Goal: Task Accomplishment & Management: Manage account settings

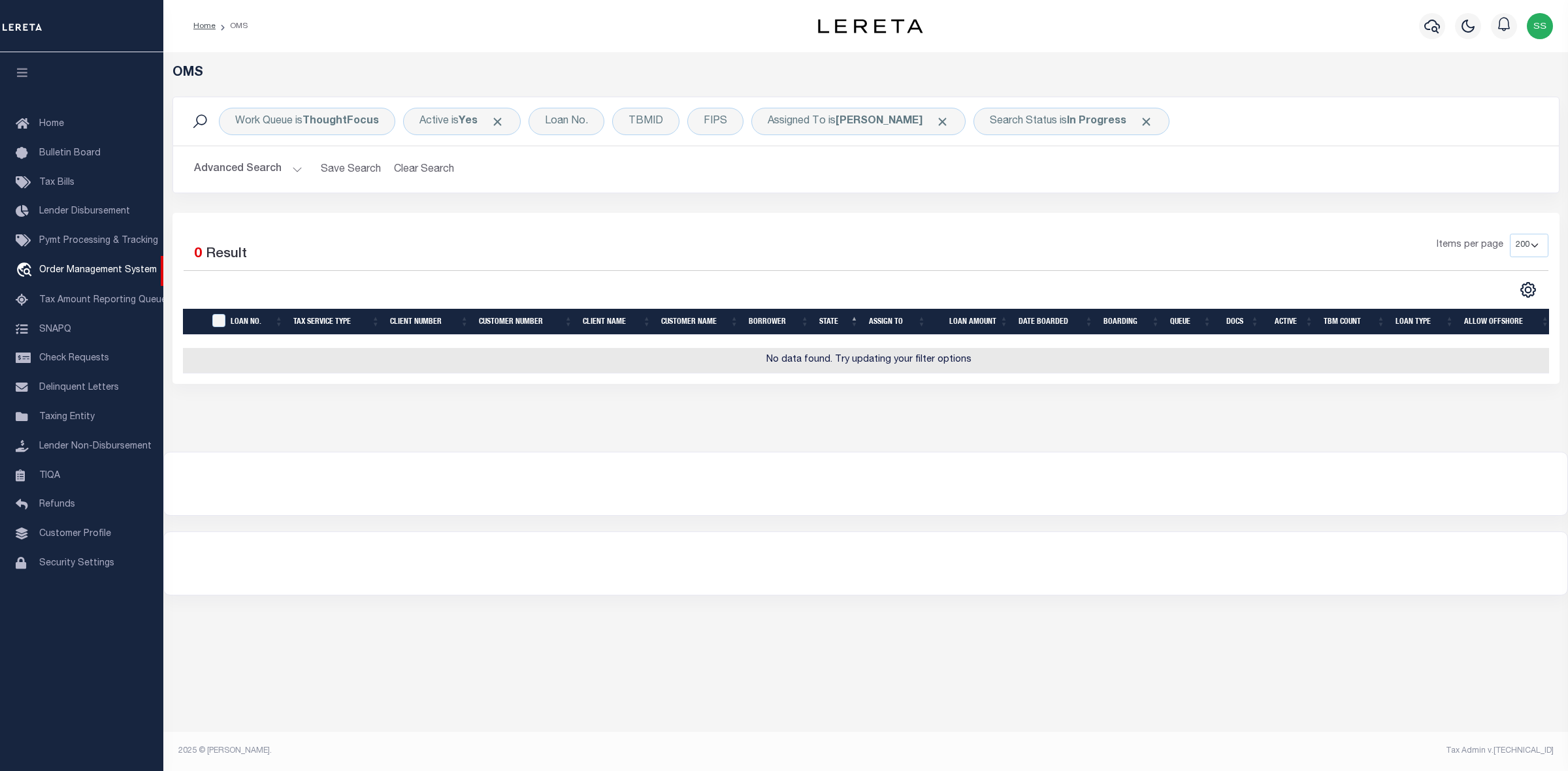
select select "200"
click at [658, 122] on div "TBMID" at bounding box center [645, 121] width 67 height 27
click at [680, 177] on input "number" at bounding box center [725, 180] width 192 height 25
paste input "3517475"
type input "3517475"
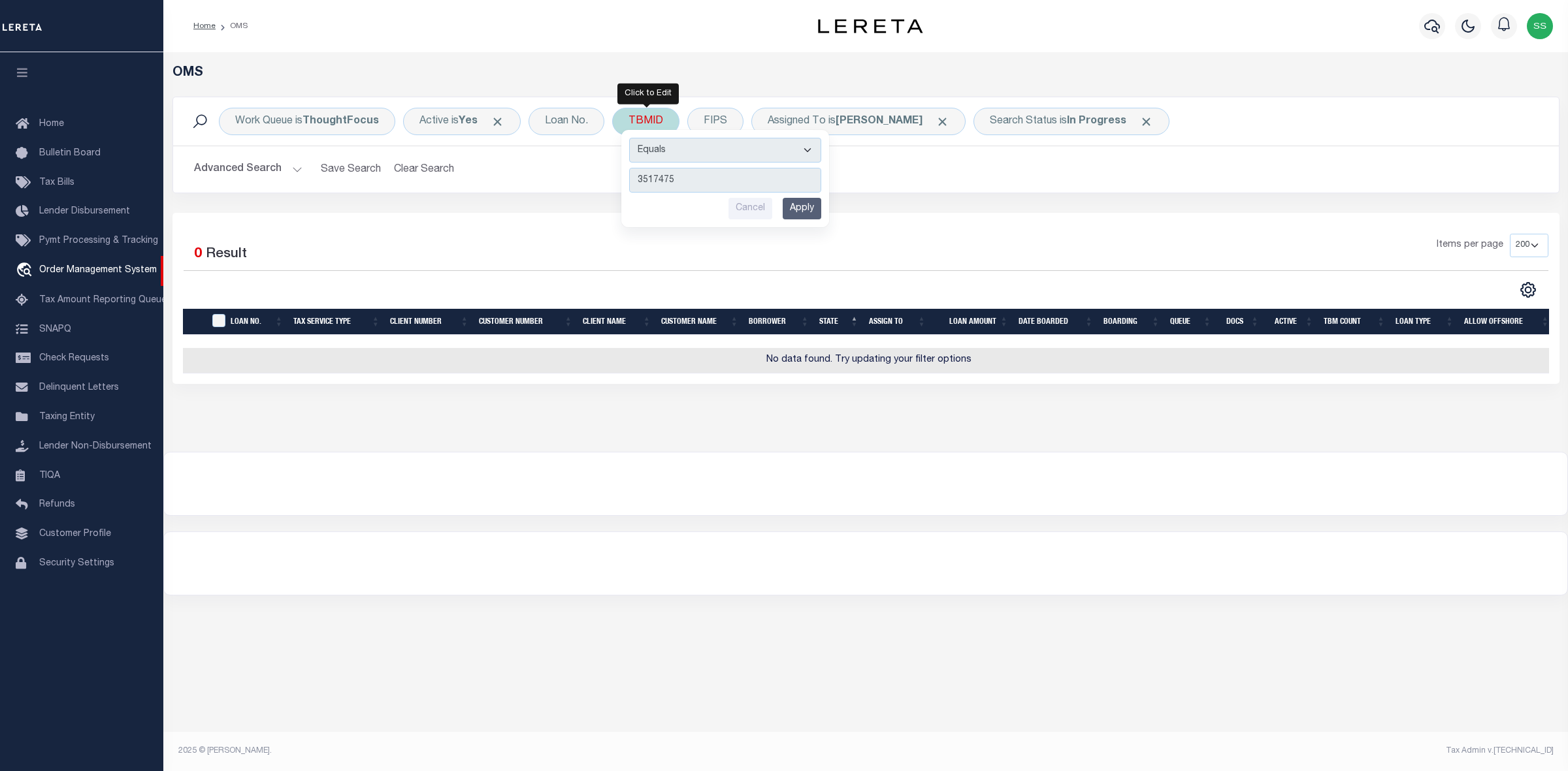
click at [691, 145] on select "Equals Is Not Equal To Is Greater Than Is Less Than" at bounding box center [725, 150] width 192 height 25
click at [804, 209] on input "Apply" at bounding box center [802, 208] width 38 height 22
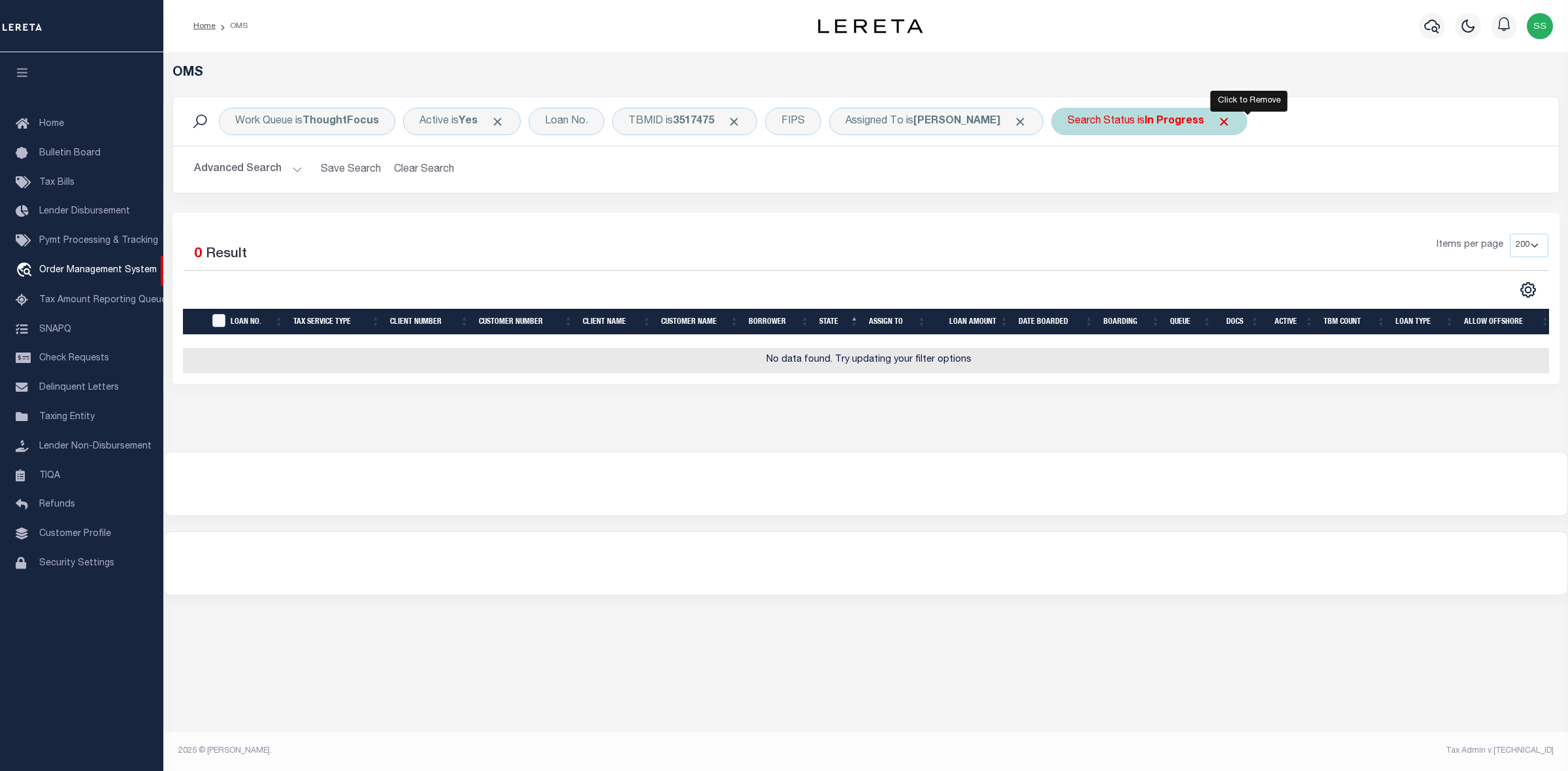
click at [1231, 118] on span "Click to Remove" at bounding box center [1224, 121] width 14 height 14
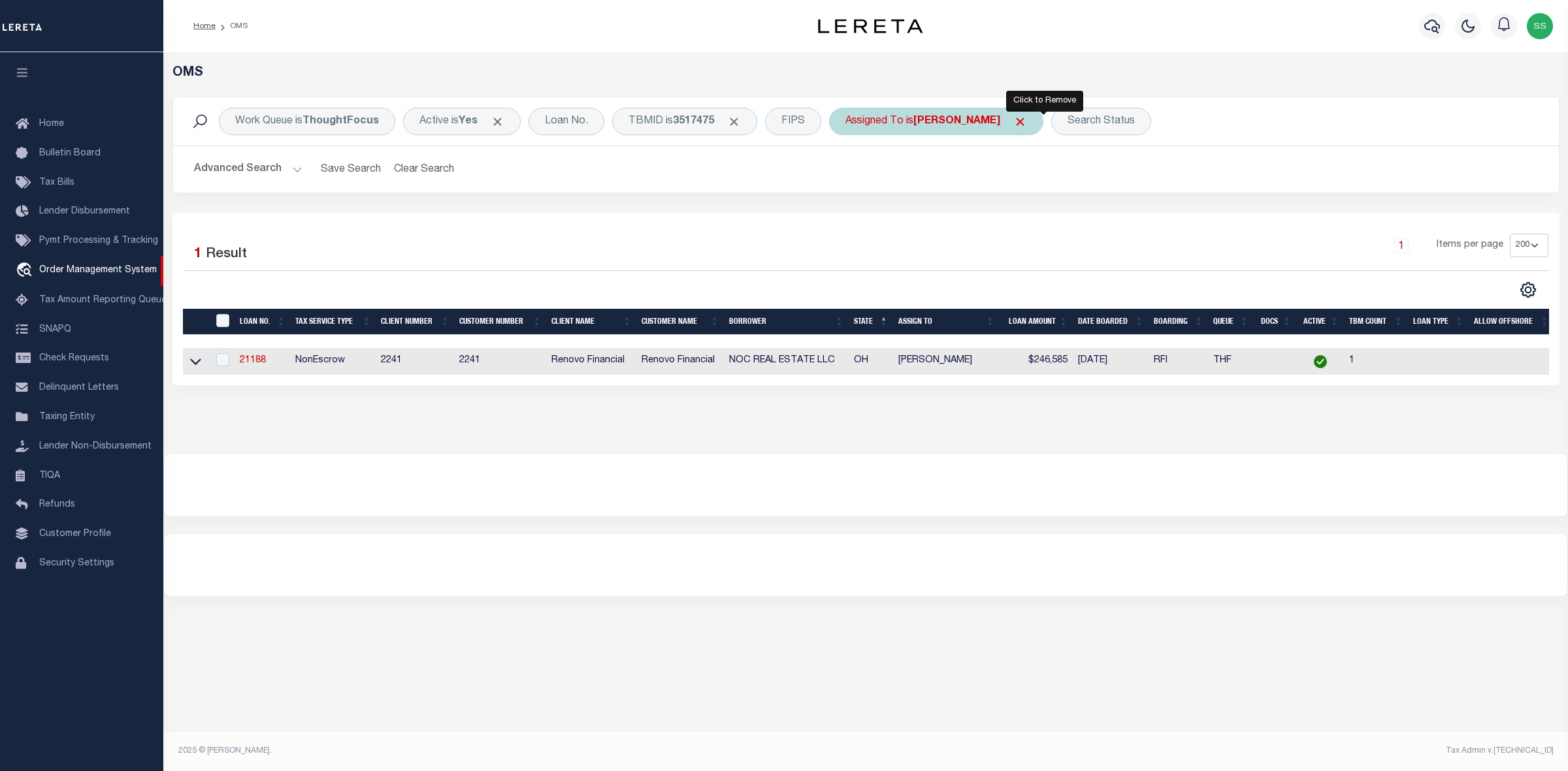
click at [1027, 121] on span "Click to Remove" at bounding box center [1019, 121] width 14 height 14
click at [226, 360] on input "checkbox" at bounding box center [222, 360] width 13 height 13
checkbox input "true"
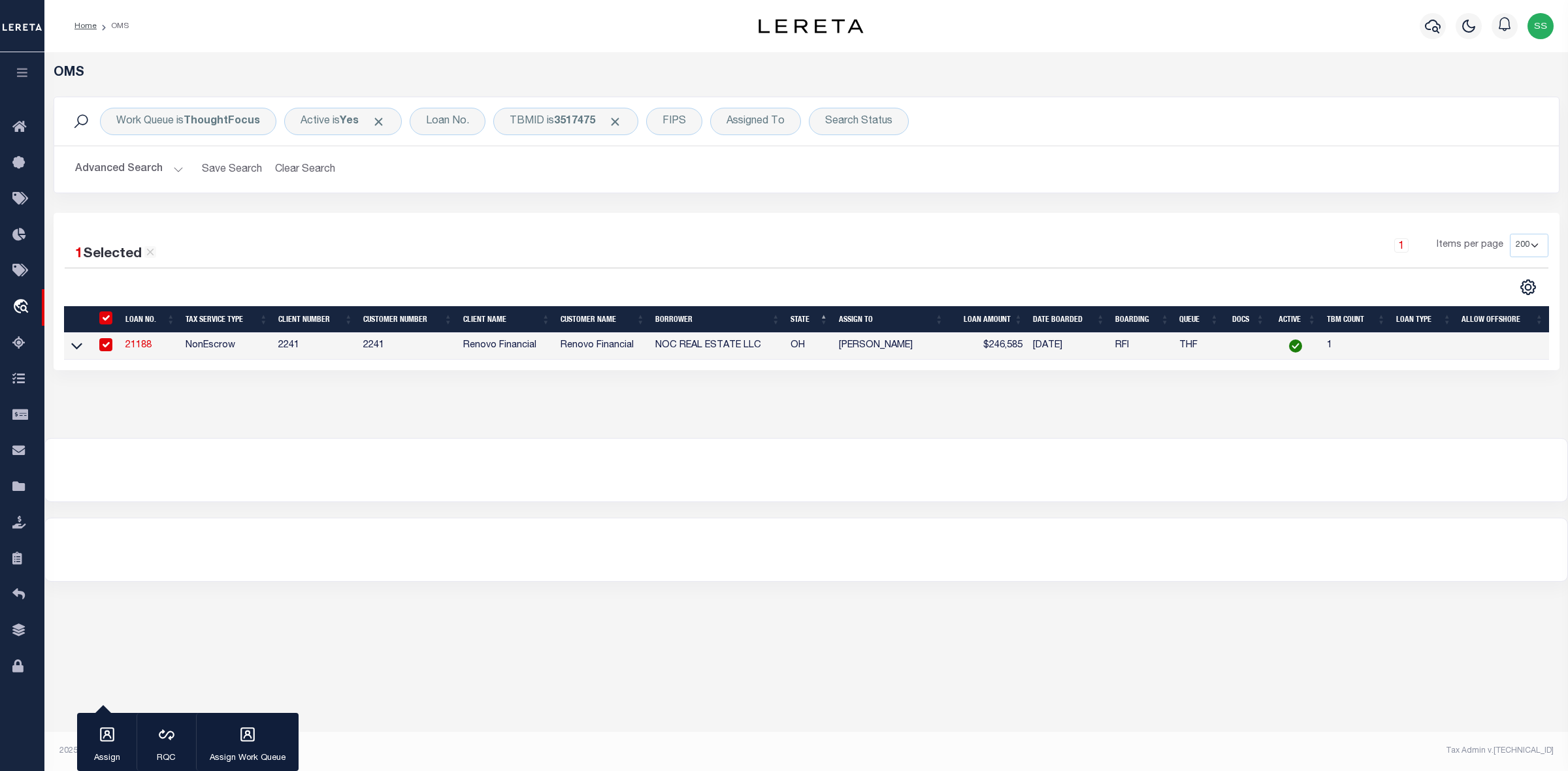
click at [137, 349] on link "21188" at bounding box center [138, 345] width 26 height 9
type input "21188"
type input "NOC REAL ESTATE LLC"
select select
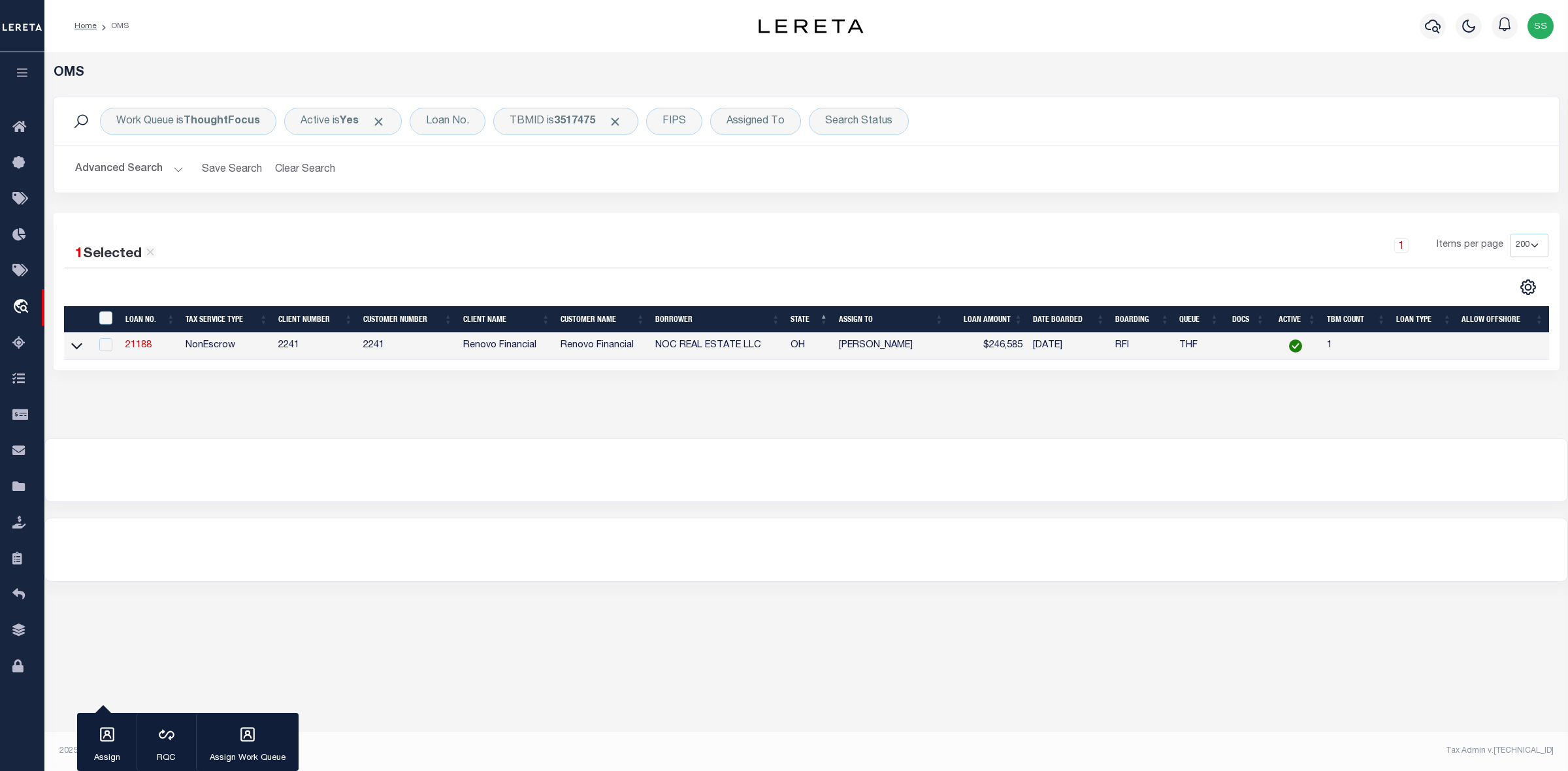
type input "[STREET_ADDRESS]"
type input "[GEOGRAPHIC_DATA]"
select select "400"
select select "NonEscrow"
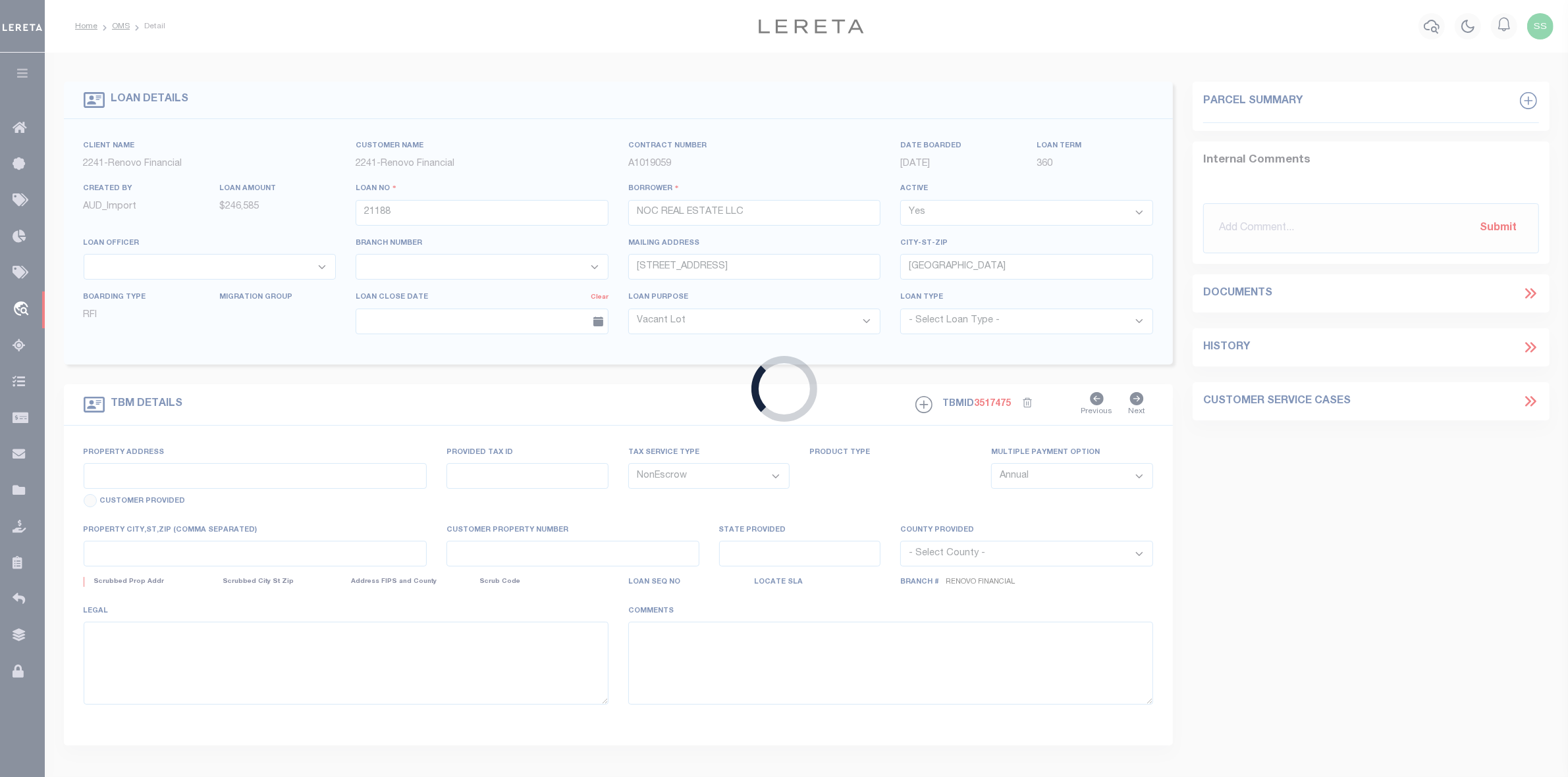
select select "164194"
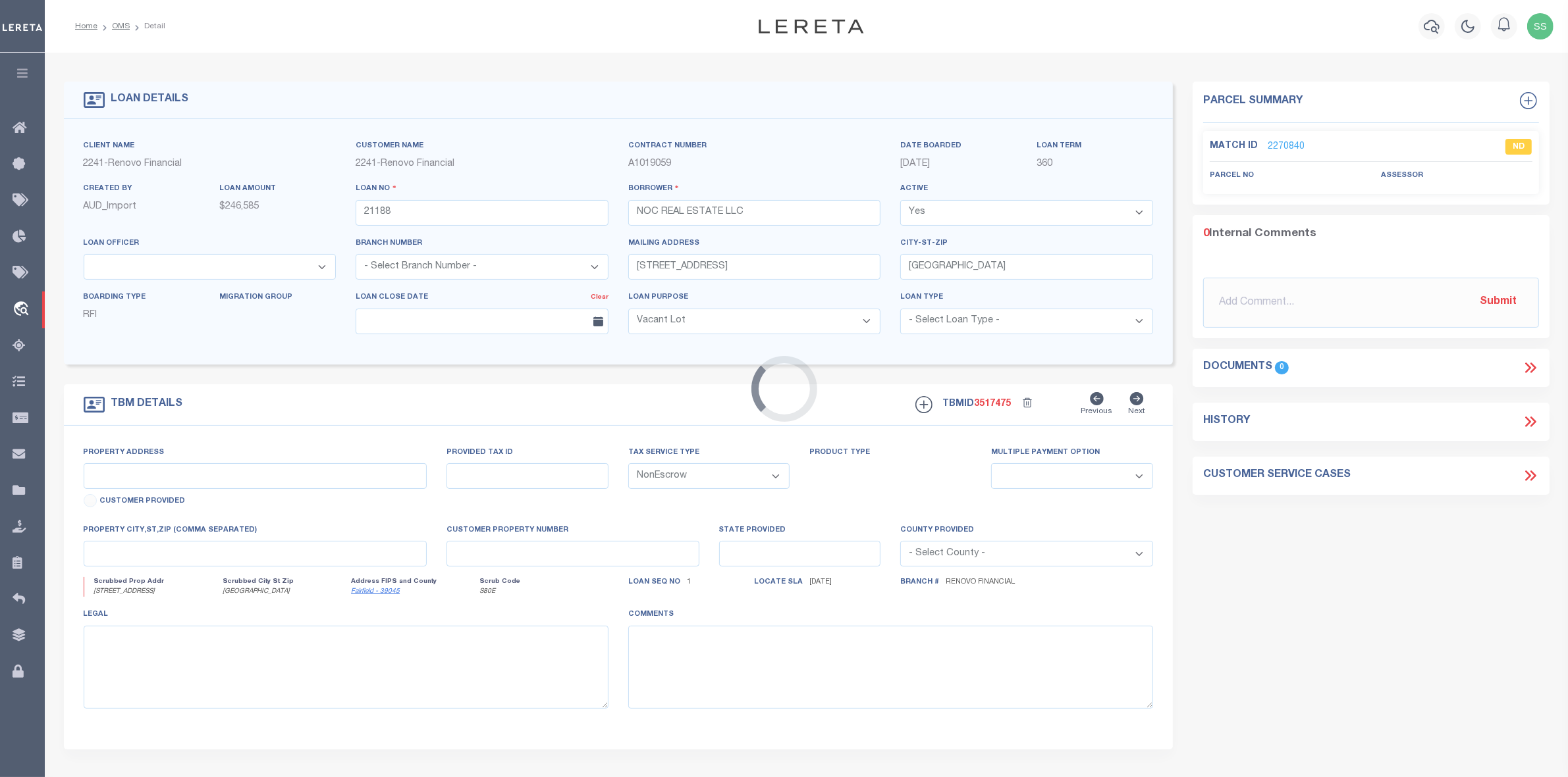
select select "25066"
type input "[STREET_ADDRESS]"
select select
type input "[GEOGRAPHIC_DATA]"
type input "a0kUS00000C3mPN"
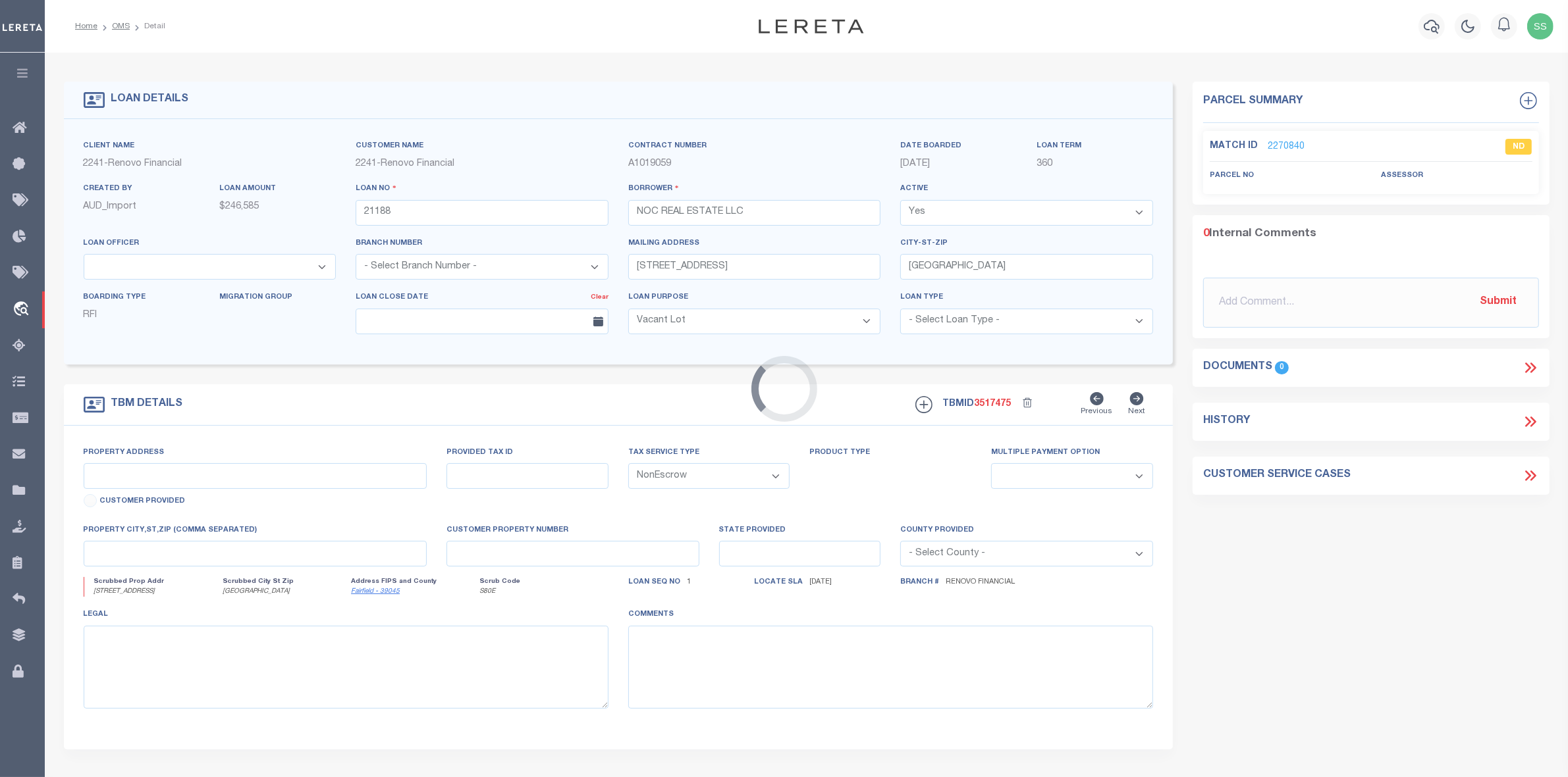
type input "OH"
select select
type textarea "LEGAL REQUIRED"
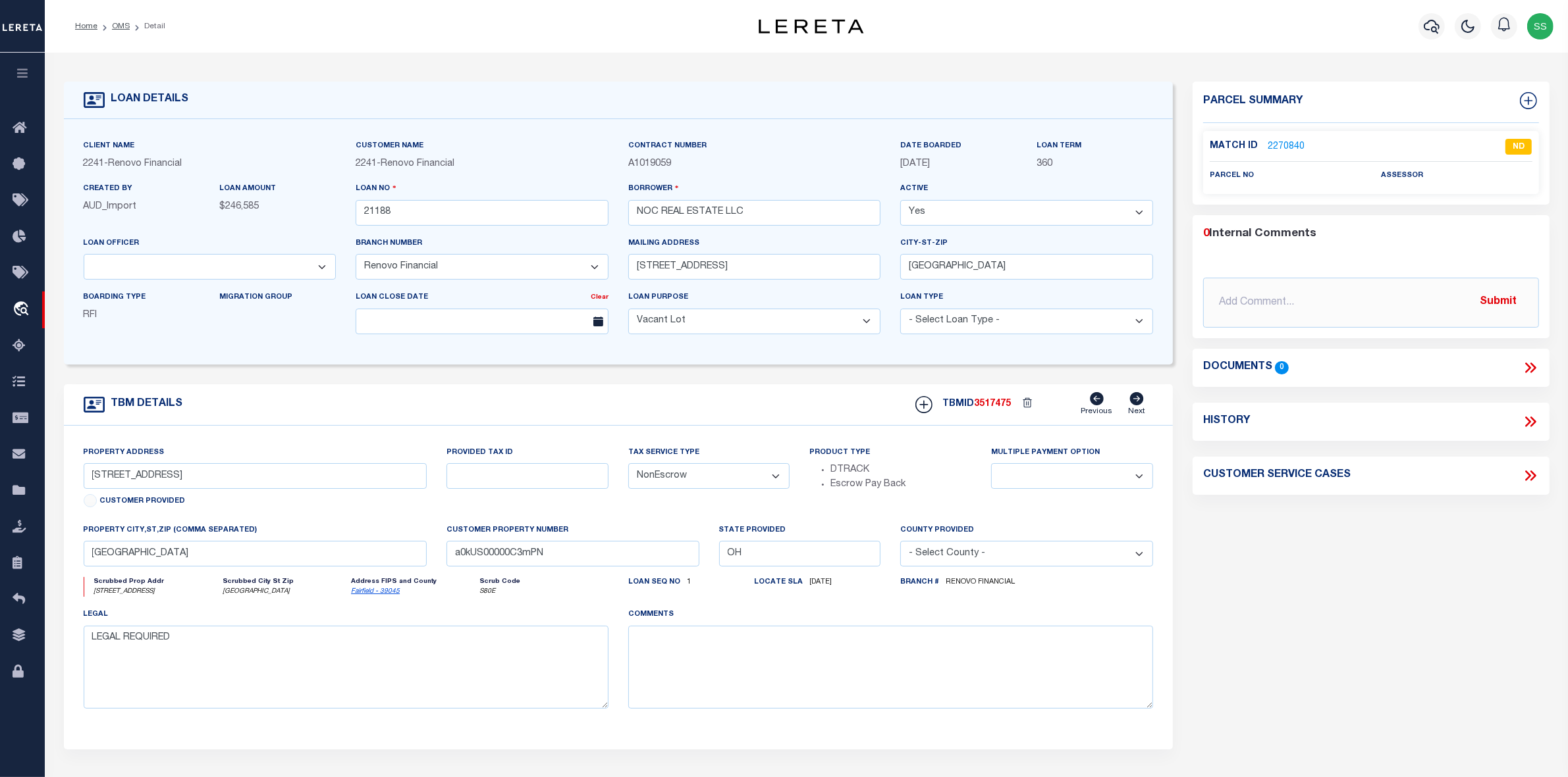
click at [1284, 143] on link "2270840" at bounding box center [1286, 147] width 37 height 14
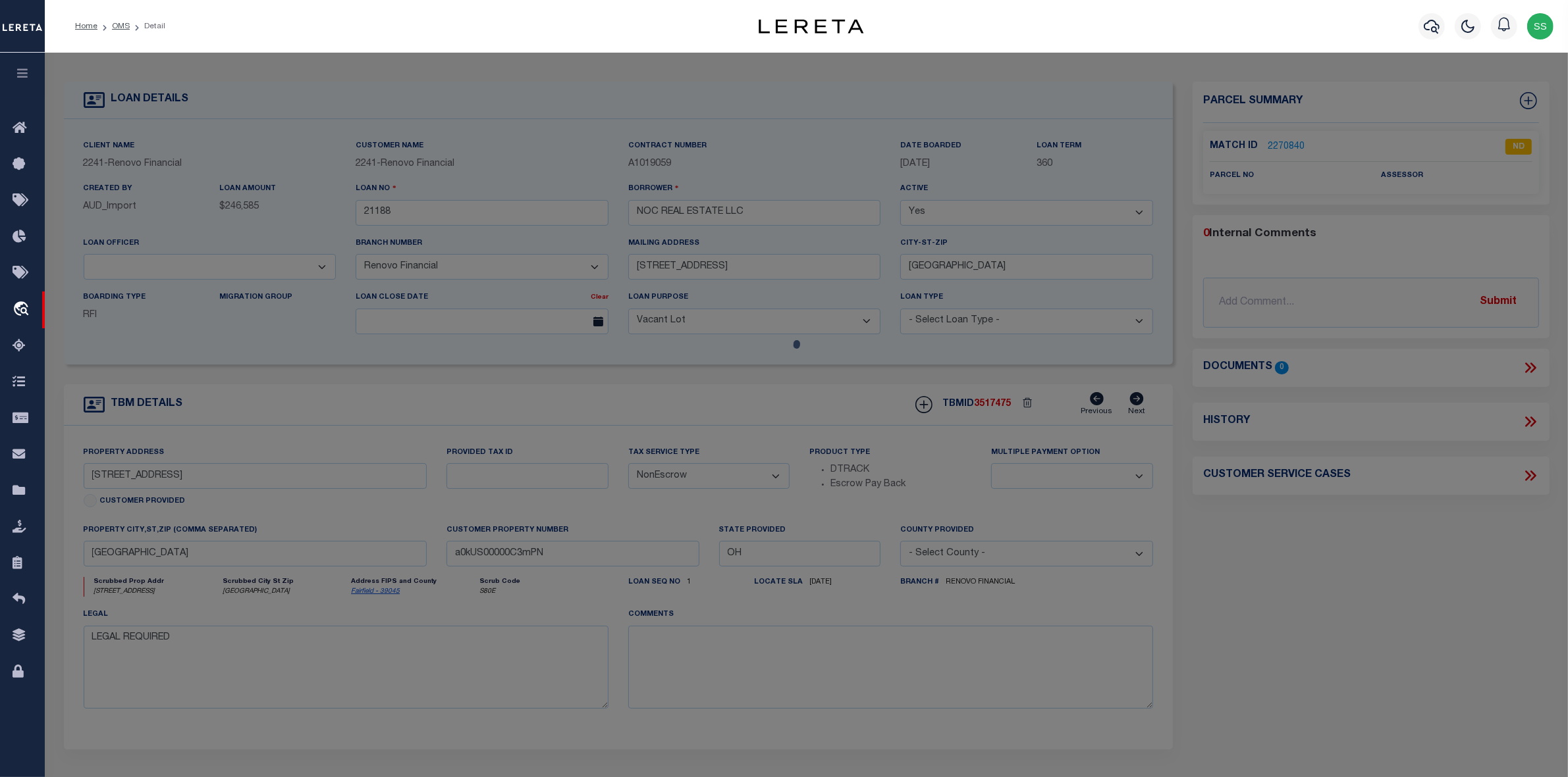
checkbox input "false"
select select "ND"
checkbox input "false"
type textarea "LEGAL REQUIRED"
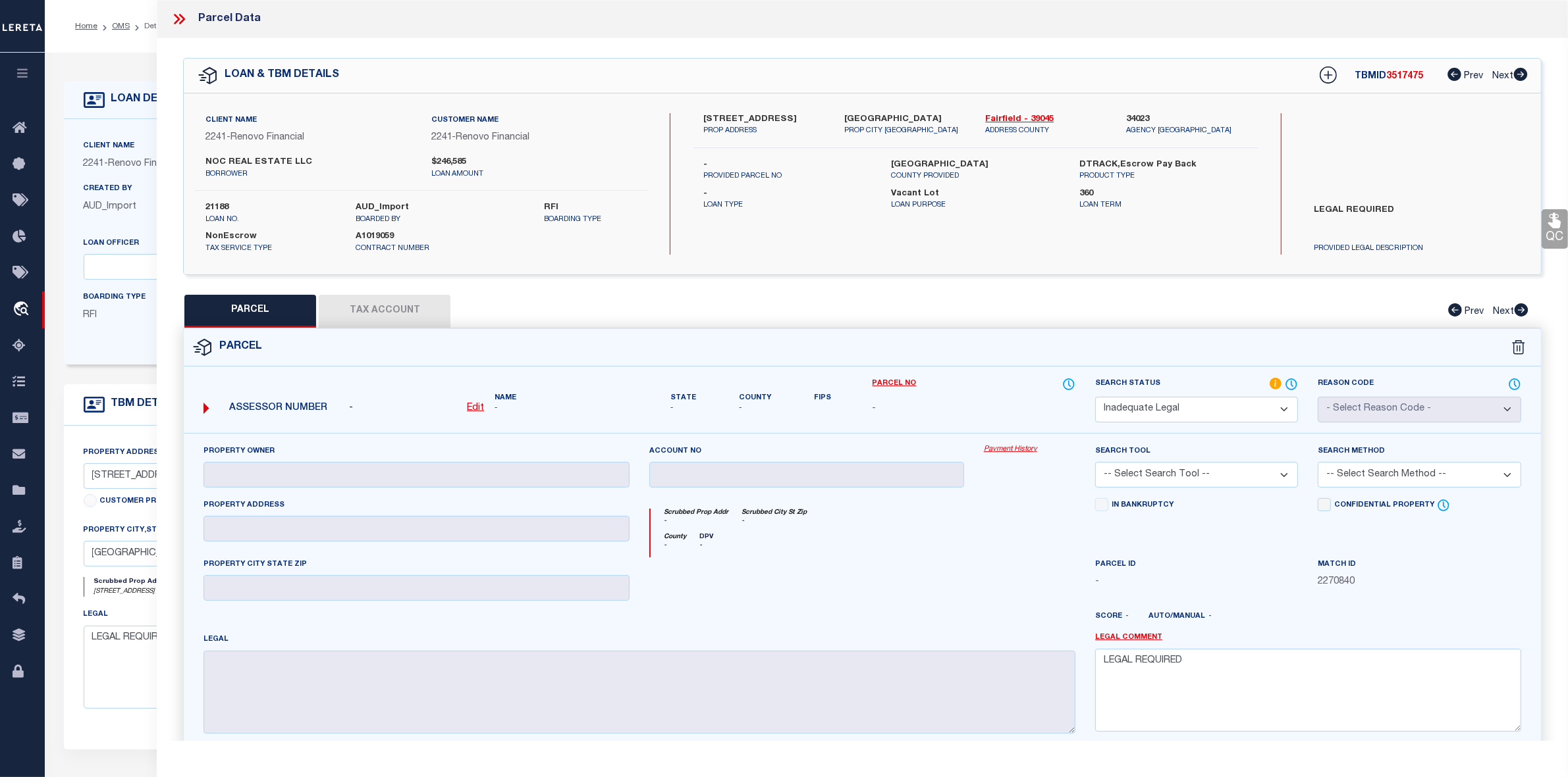
click at [184, 18] on icon at bounding box center [182, 19] width 6 height 11
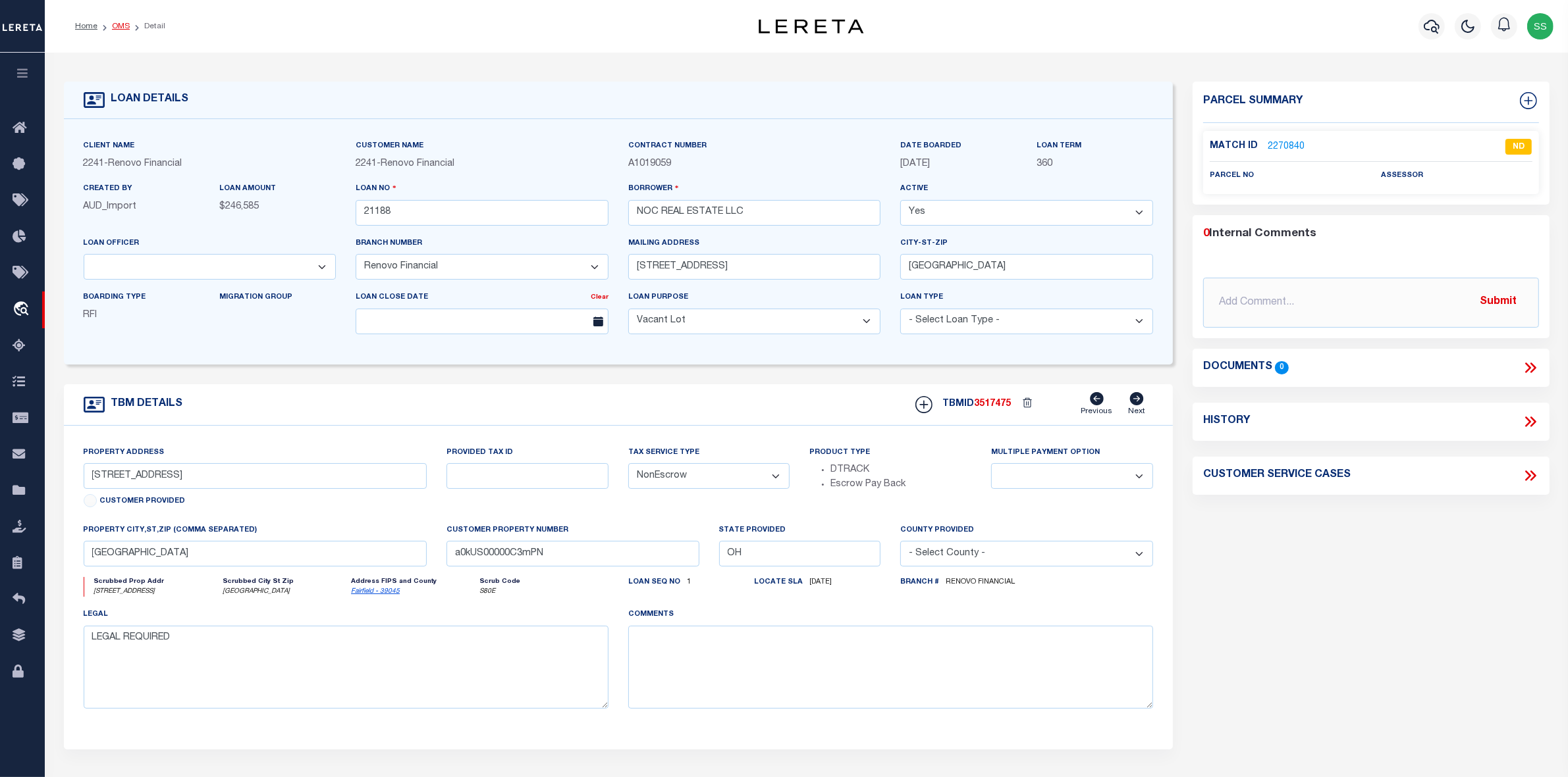
click at [116, 28] on link "OMS" at bounding box center [120, 26] width 18 height 8
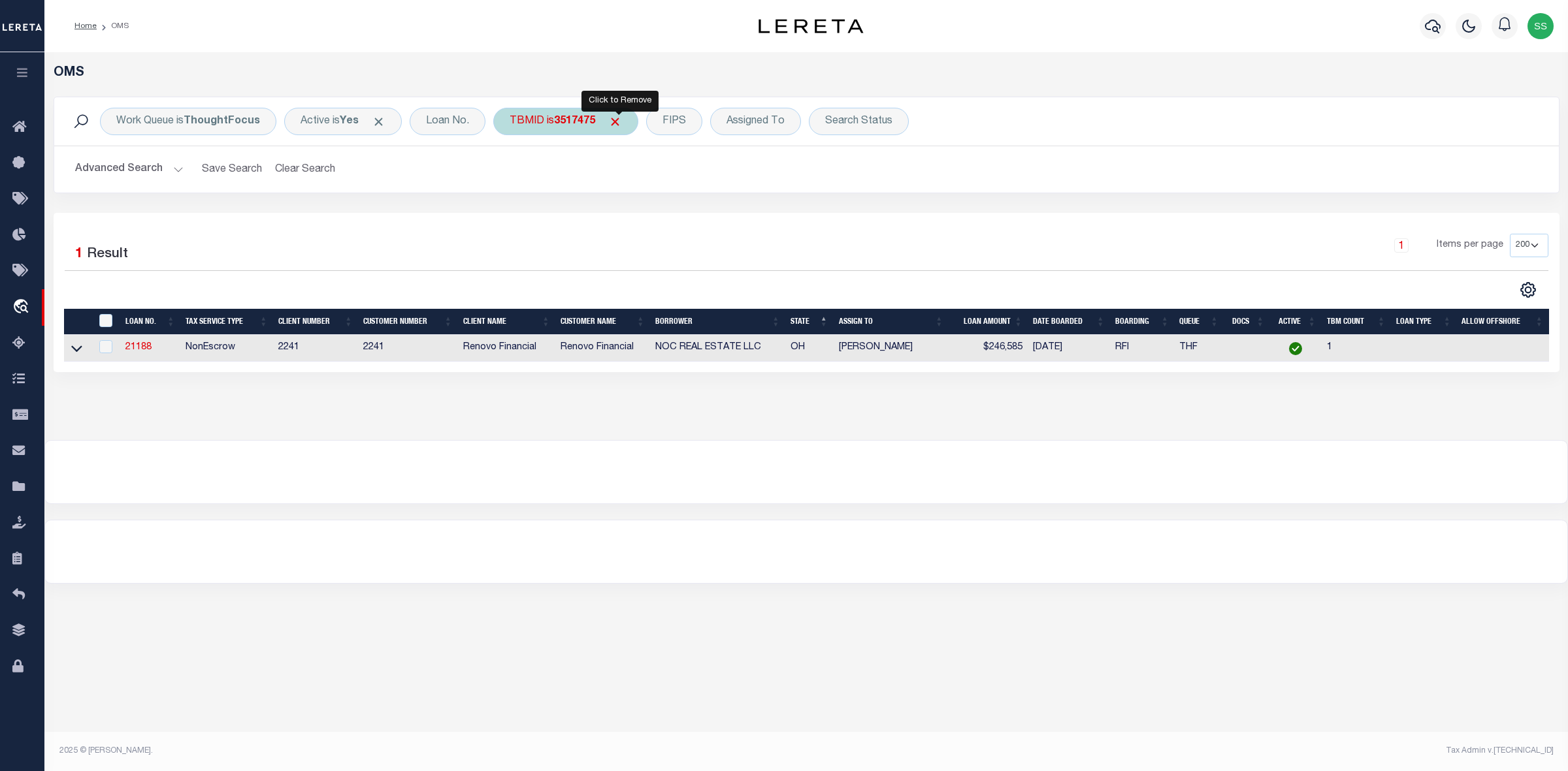
click at [615, 119] on span "Click to Remove" at bounding box center [615, 121] width 14 height 14
click at [706, 124] on div "Assigned To" at bounding box center [677, 121] width 90 height 27
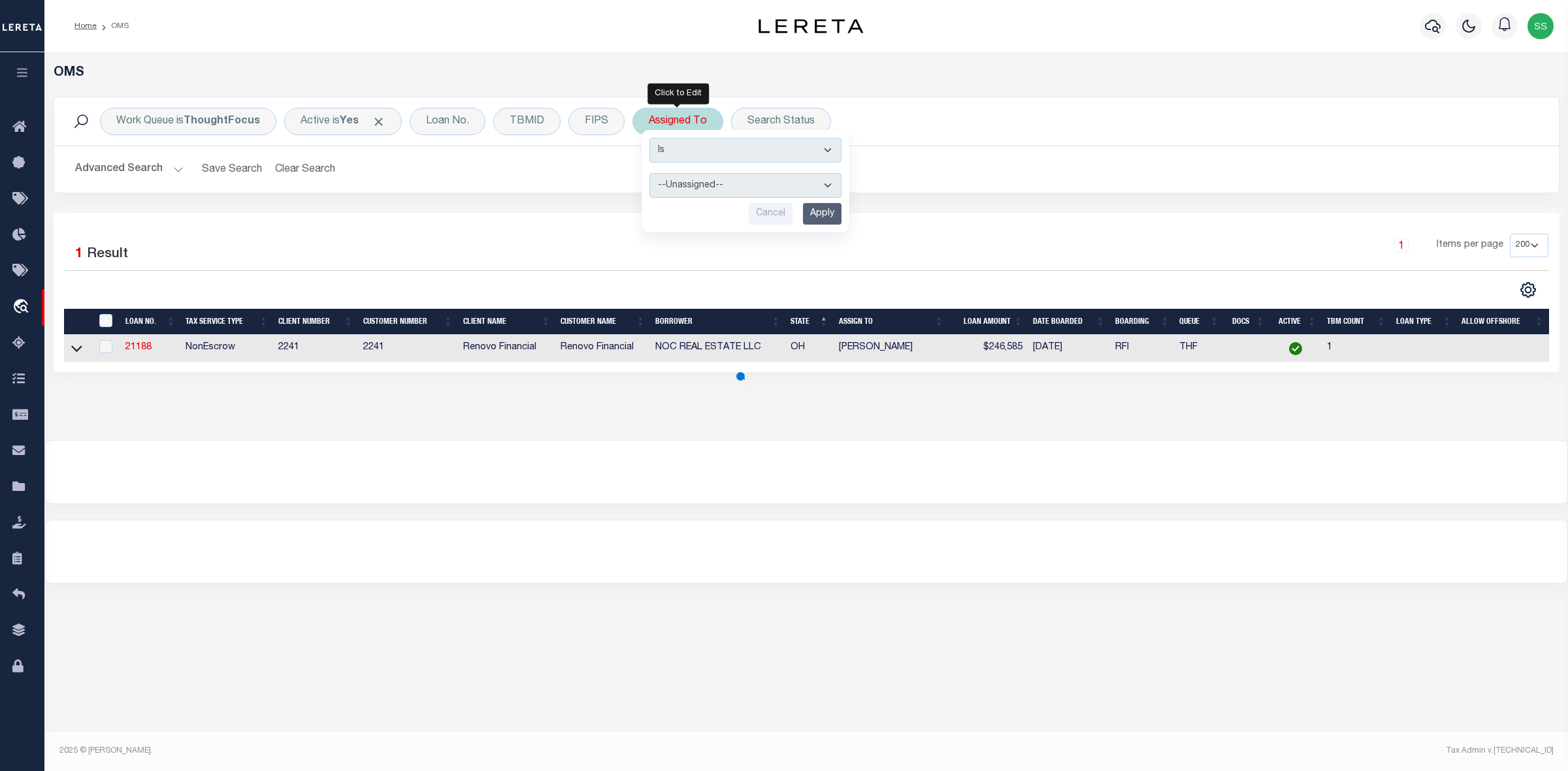
click at [689, 183] on select "--Unassigned-- [PERSON_NAME] [PERSON_NAME] [PERSON_NAME] [PERSON_NAME], [PERSON…" at bounding box center [745, 186] width 192 height 25
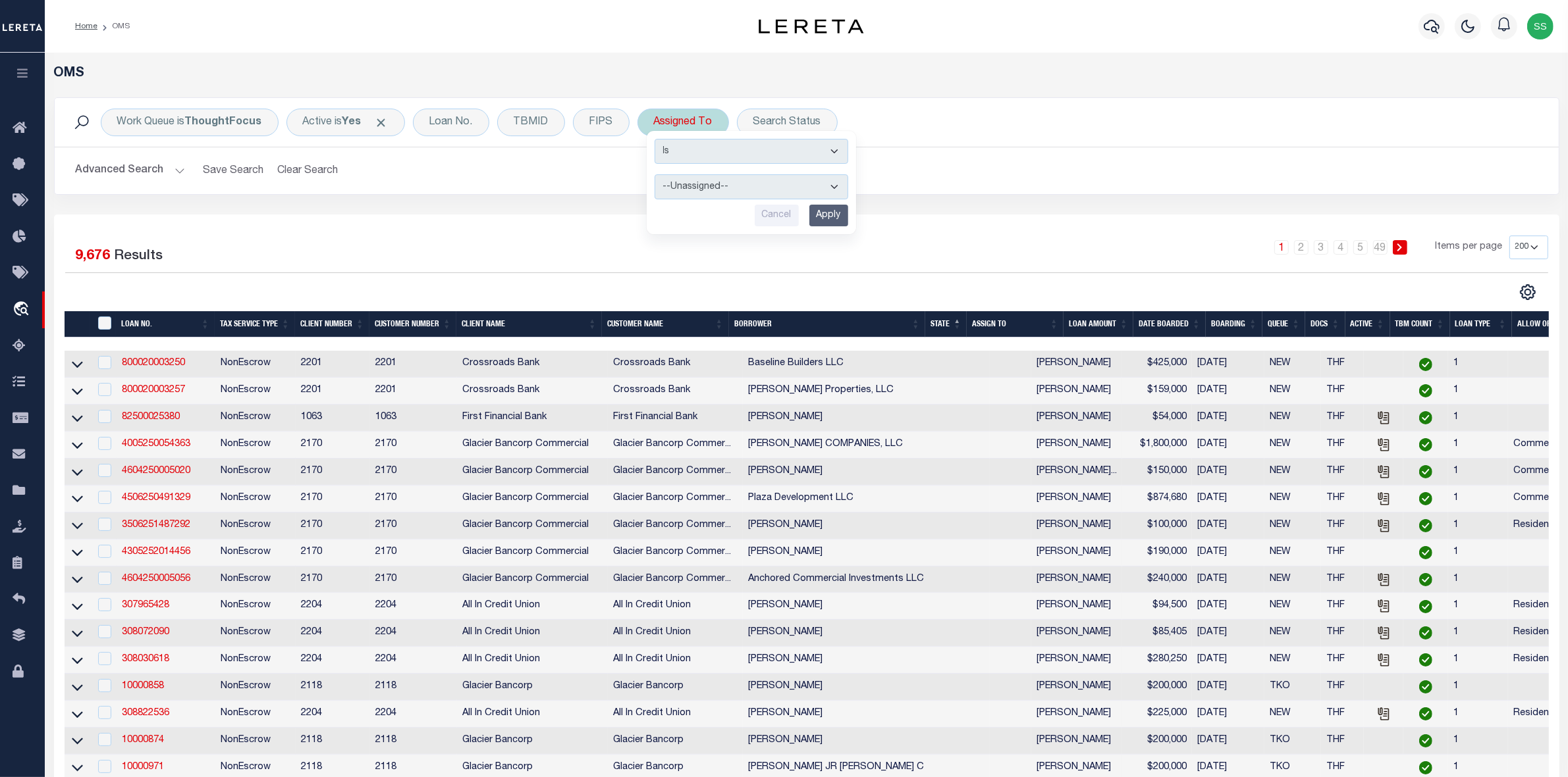
select select "[PERSON_NAME]"
click at [654, 175] on select "--Unassigned-- [PERSON_NAME] [PERSON_NAME] [PERSON_NAME] [PERSON_NAME], [PERSON…" at bounding box center [751, 187] width 193 height 25
click at [832, 219] on input "Apply" at bounding box center [828, 216] width 38 height 22
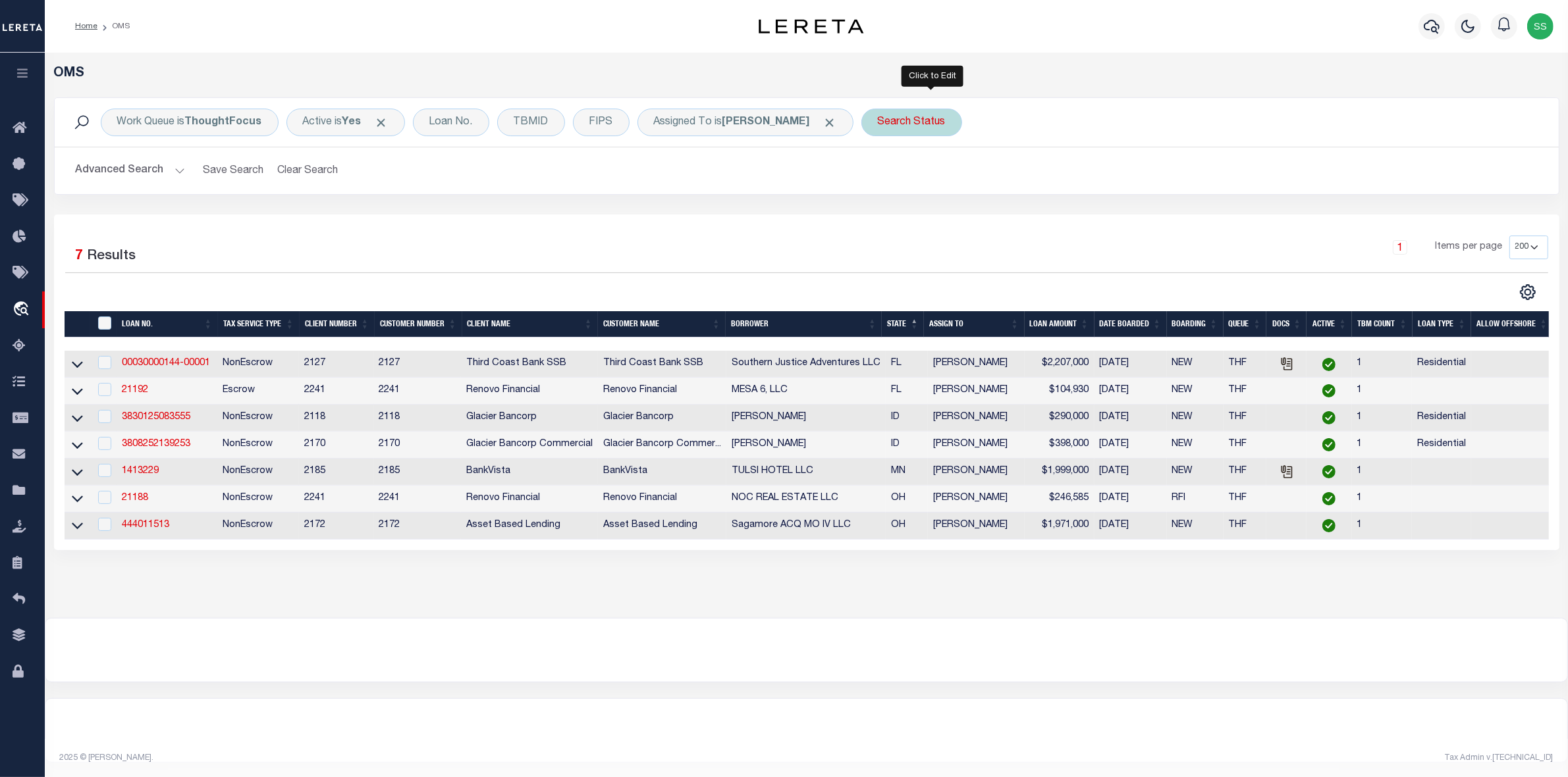
click at [934, 119] on div "Search Status" at bounding box center [911, 122] width 100 height 28
click at [929, 187] on select "Automated Search Bad Parcel Complete Duplicate Parcel High Dollar Reporting In …" at bounding box center [975, 187] width 193 height 25
select select "IP"
click at [899, 175] on select "Automated Search Bad Parcel Complete Duplicate Parcel High Dollar Reporting In …" at bounding box center [975, 187] width 193 height 25
click at [1065, 217] on input "Apply" at bounding box center [1053, 216] width 38 height 22
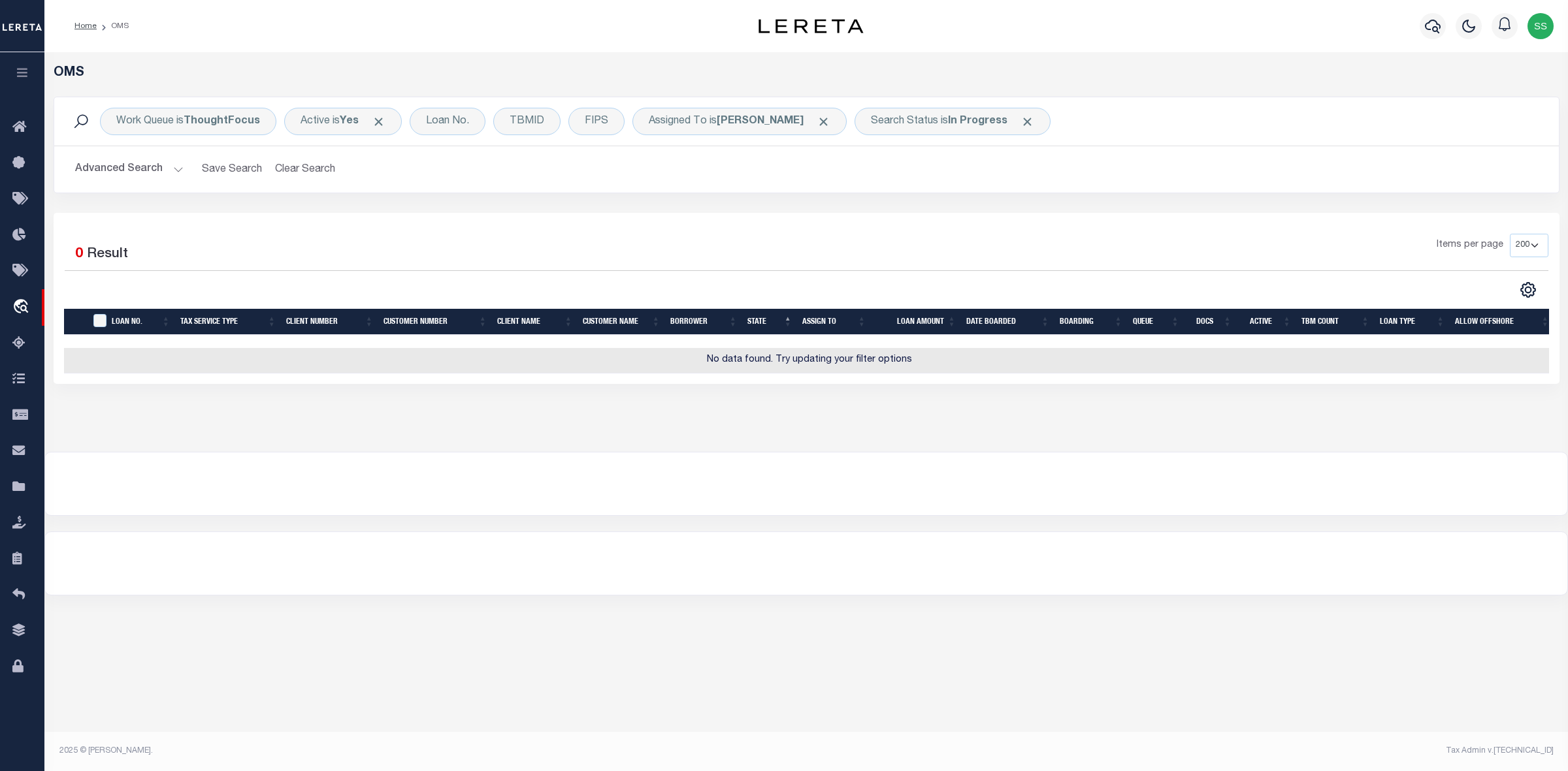
click at [152, 506] on div at bounding box center [805, 484] width 1522 height 63
click at [534, 121] on div "TBMID" at bounding box center [526, 121] width 67 height 27
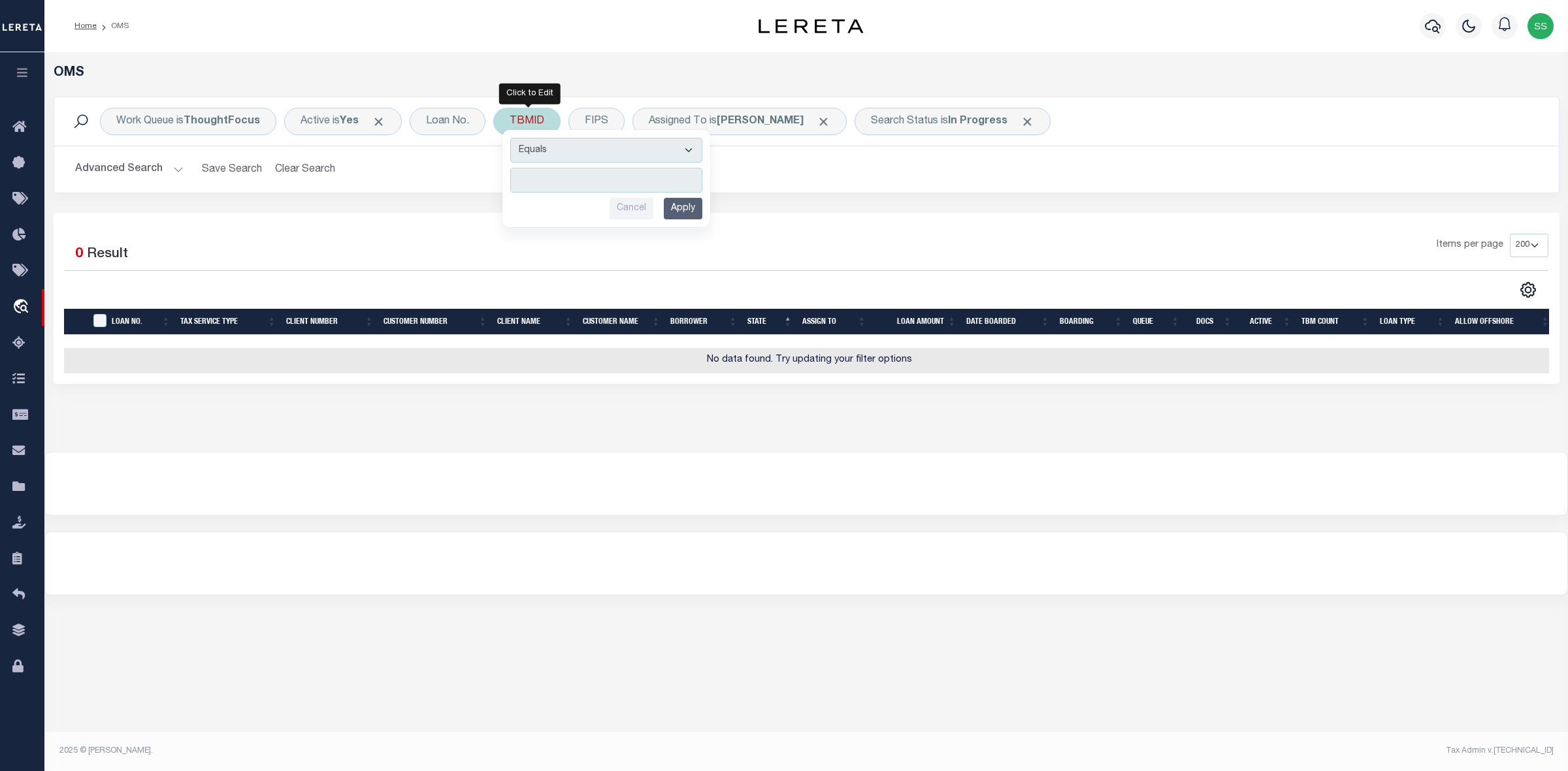
click at [562, 183] on input "number" at bounding box center [606, 180] width 192 height 25
type input "3517475"
click at [681, 209] on input "Apply" at bounding box center [682, 208] width 38 height 22
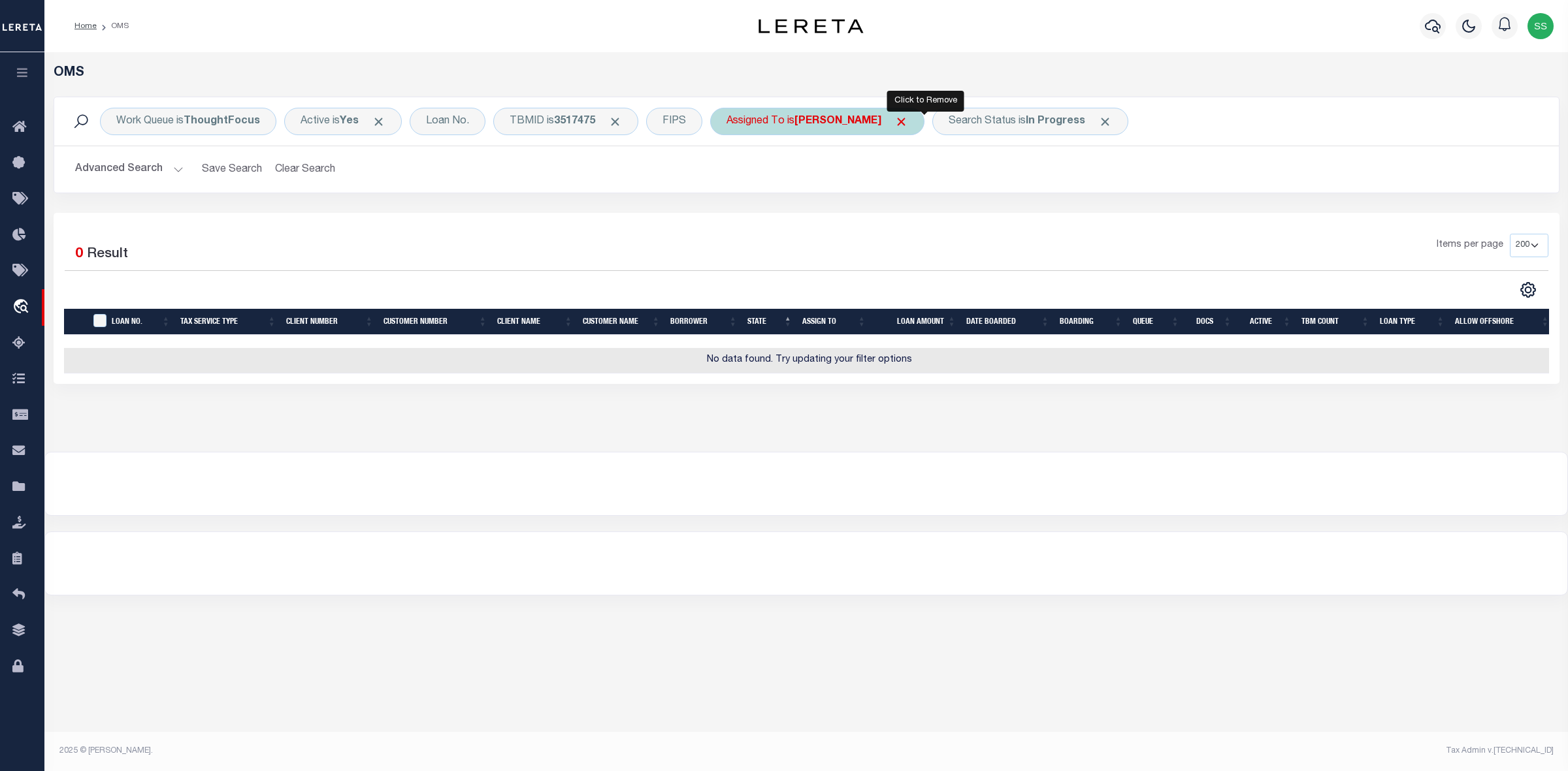
click at [908, 121] on span "Click to Remove" at bounding box center [901, 121] width 14 height 14
drag, startPoint x: 985, startPoint y: 123, endPoint x: 866, endPoint y: 285, distance: 201.0
click at [985, 122] on span "Click to Remove" at bounding box center [981, 121] width 14 height 14
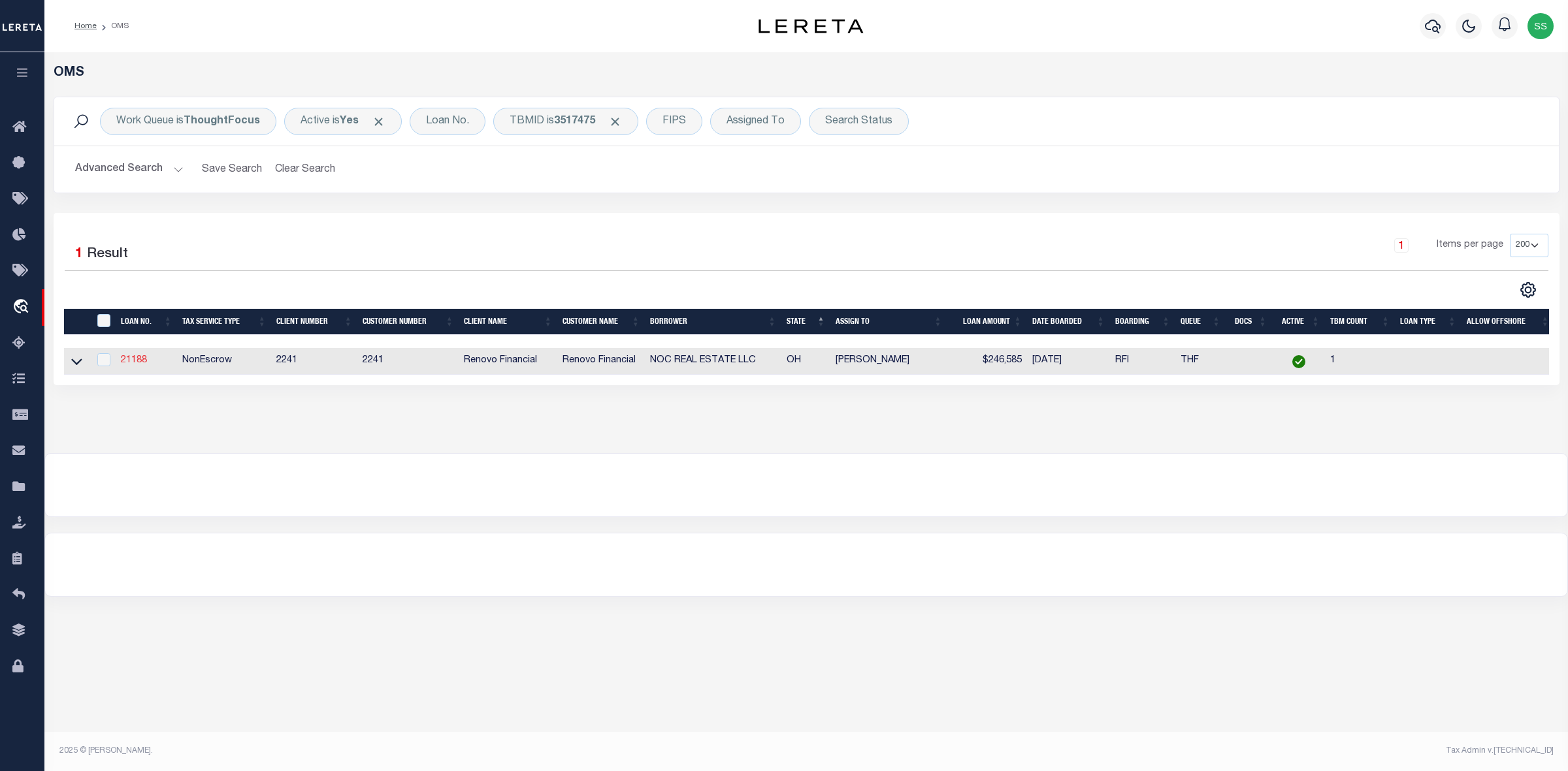
click at [129, 364] on link "21188" at bounding box center [134, 360] width 26 height 9
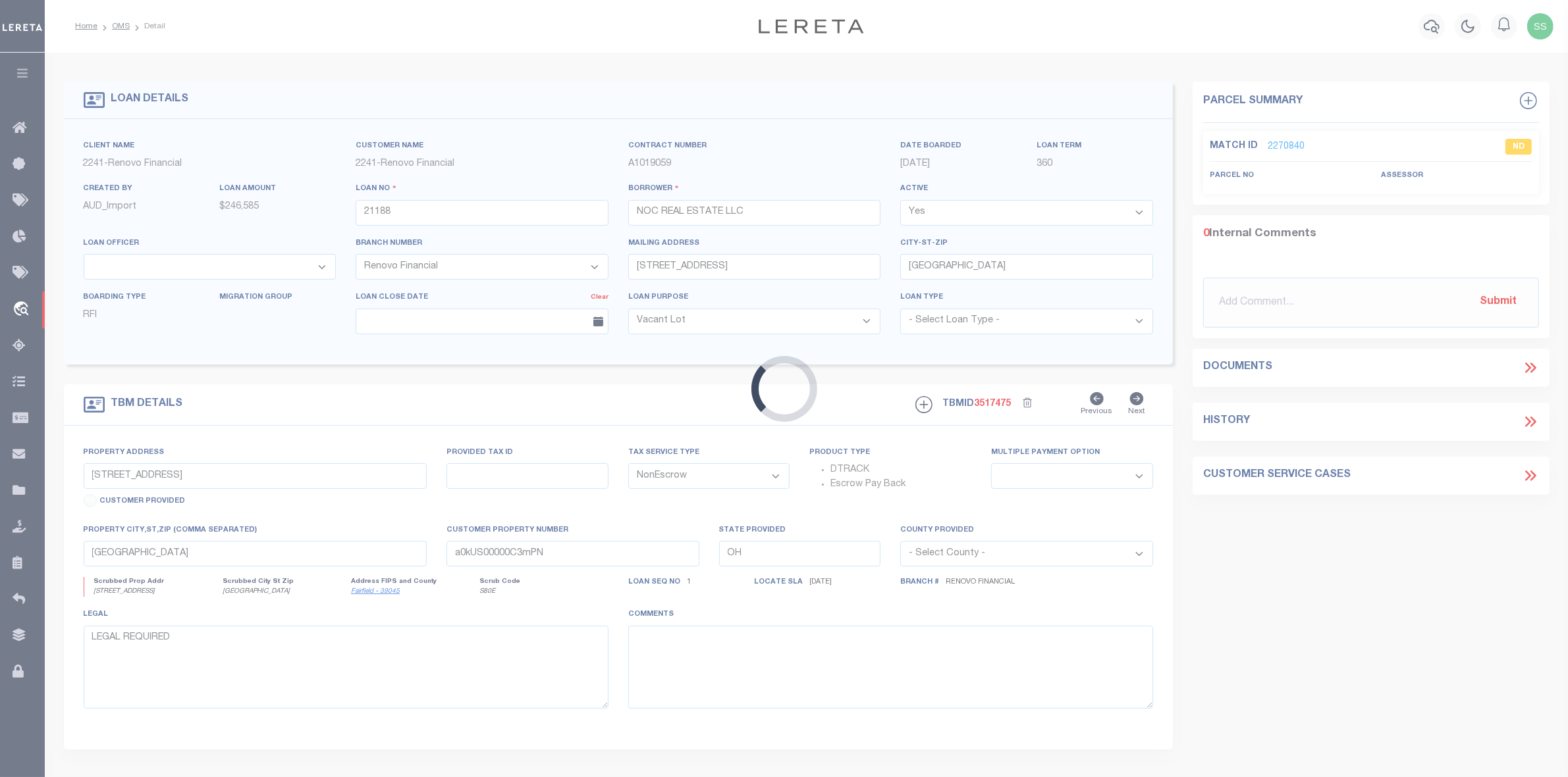
select select
select select "25066"
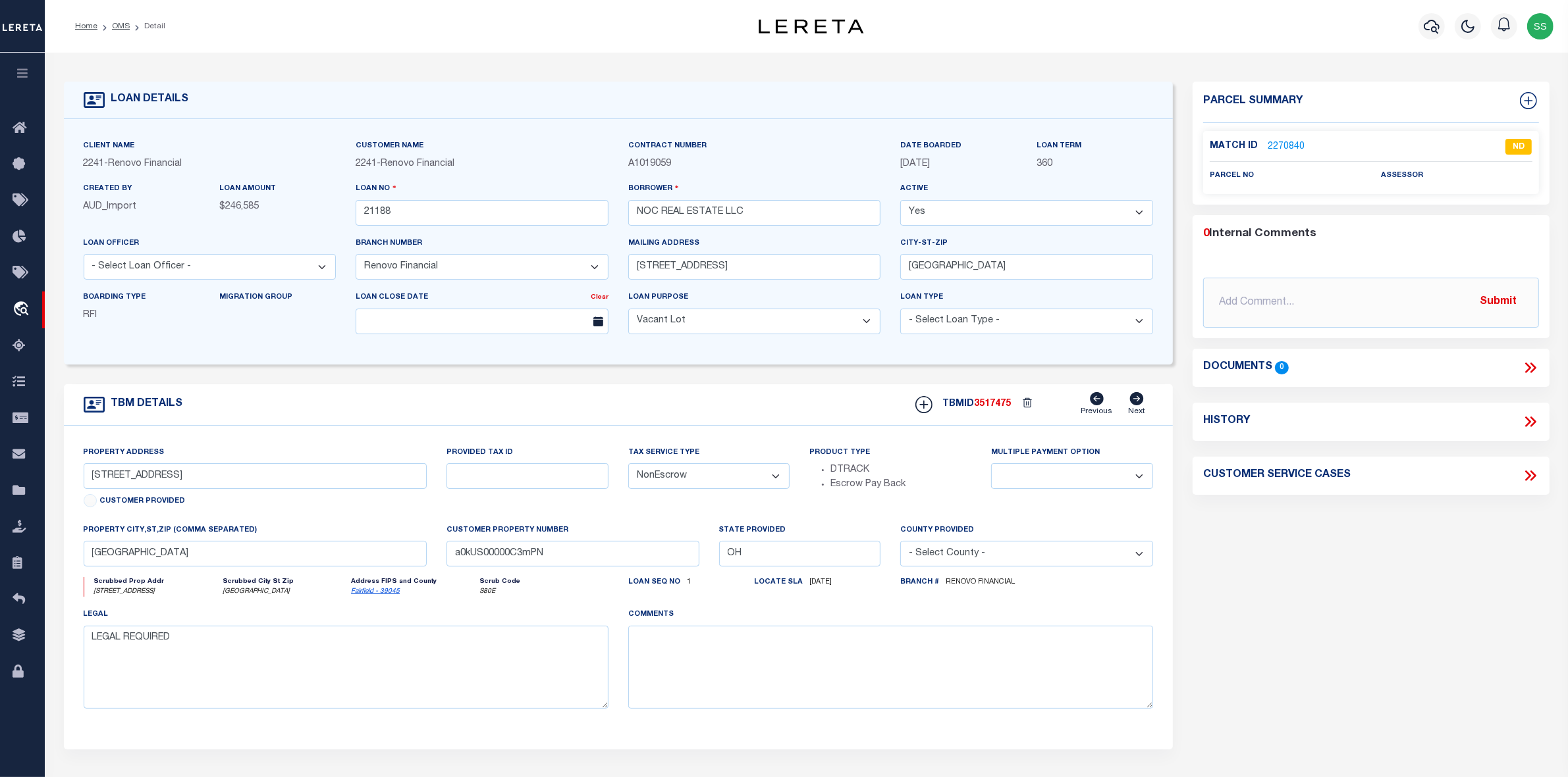
click at [1274, 146] on link "2270840" at bounding box center [1286, 147] width 37 height 14
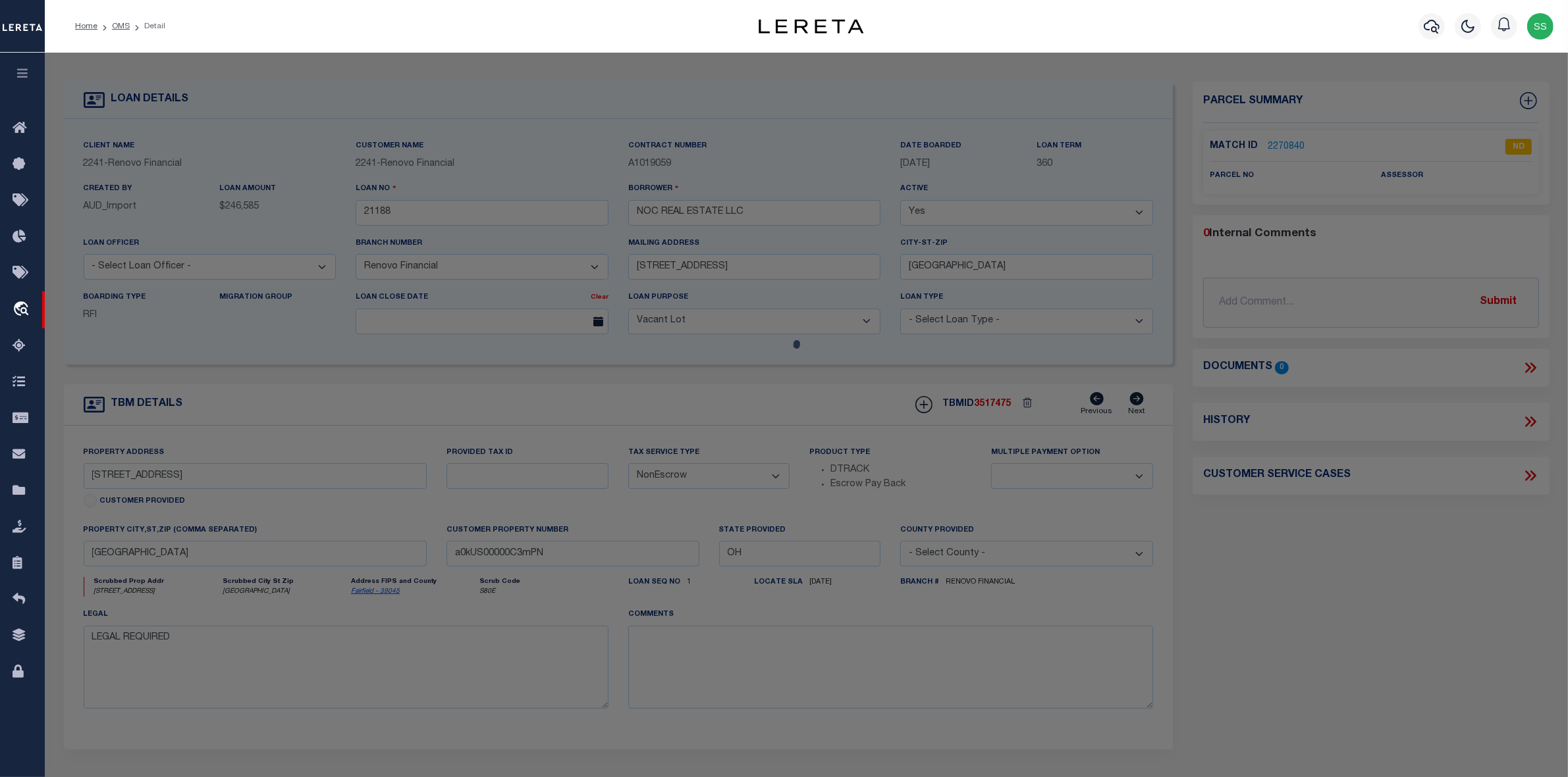
select select "AS"
checkbox input "false"
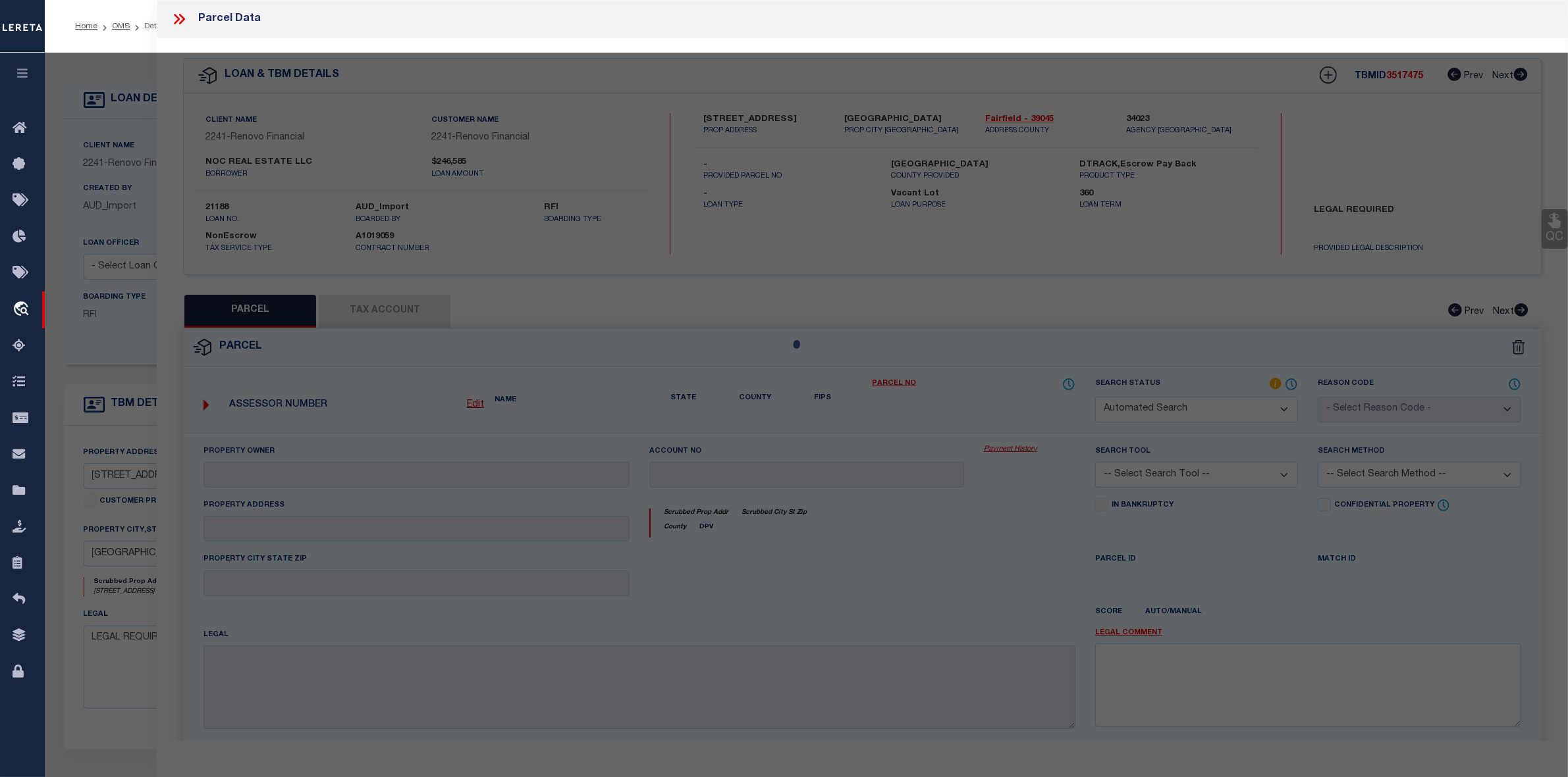
select select "ND"
checkbox input "false"
type textarea "LEGAL REQUIRED"
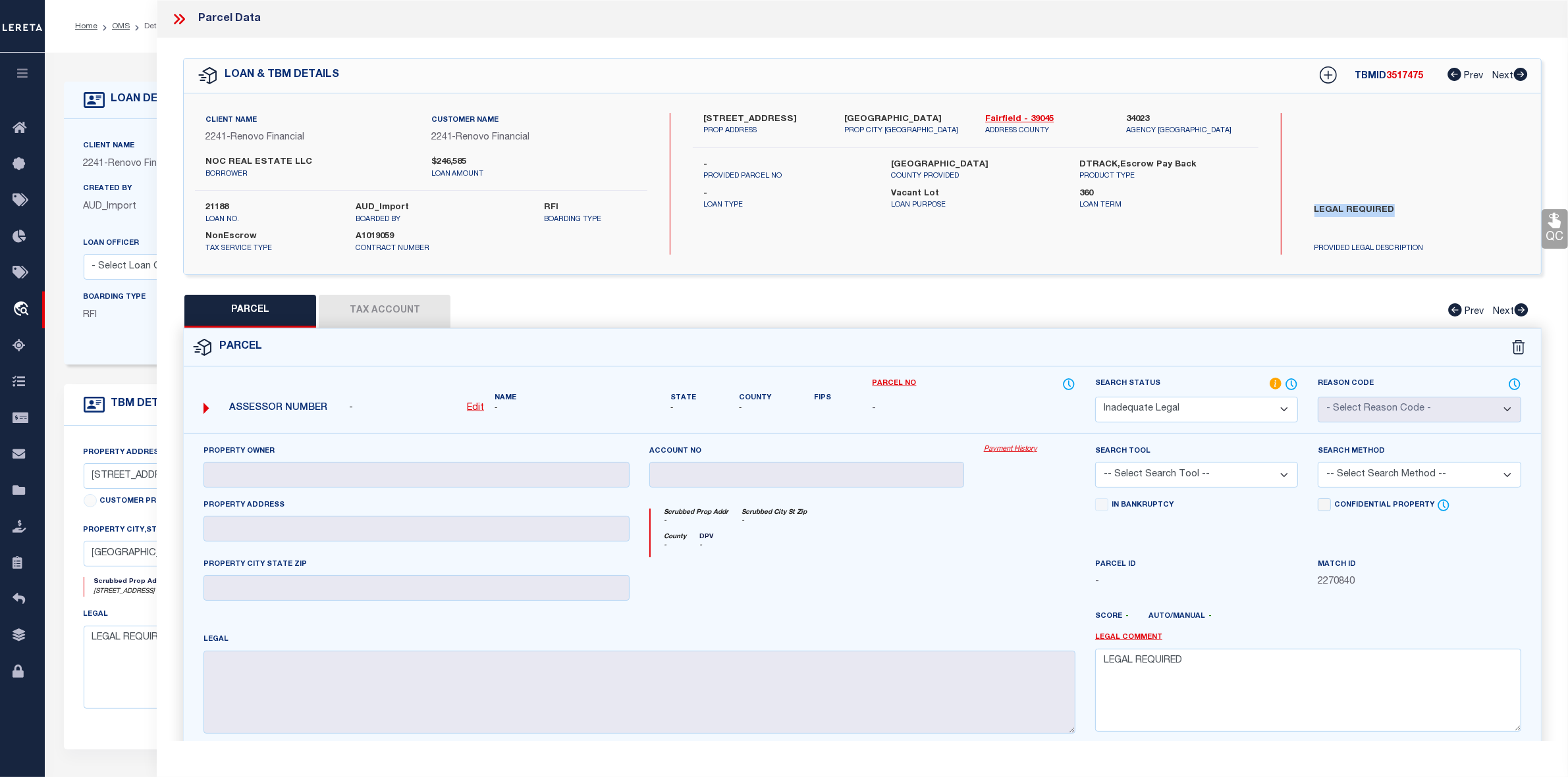
drag, startPoint x: 1309, startPoint y: 208, endPoint x: 1420, endPoint y: 212, distance: 111.1
click at [1420, 212] on label "LEGAL REQUIRED" at bounding box center [1417, 223] width 224 height 39
click at [181, 18] on icon at bounding box center [179, 19] width 17 height 17
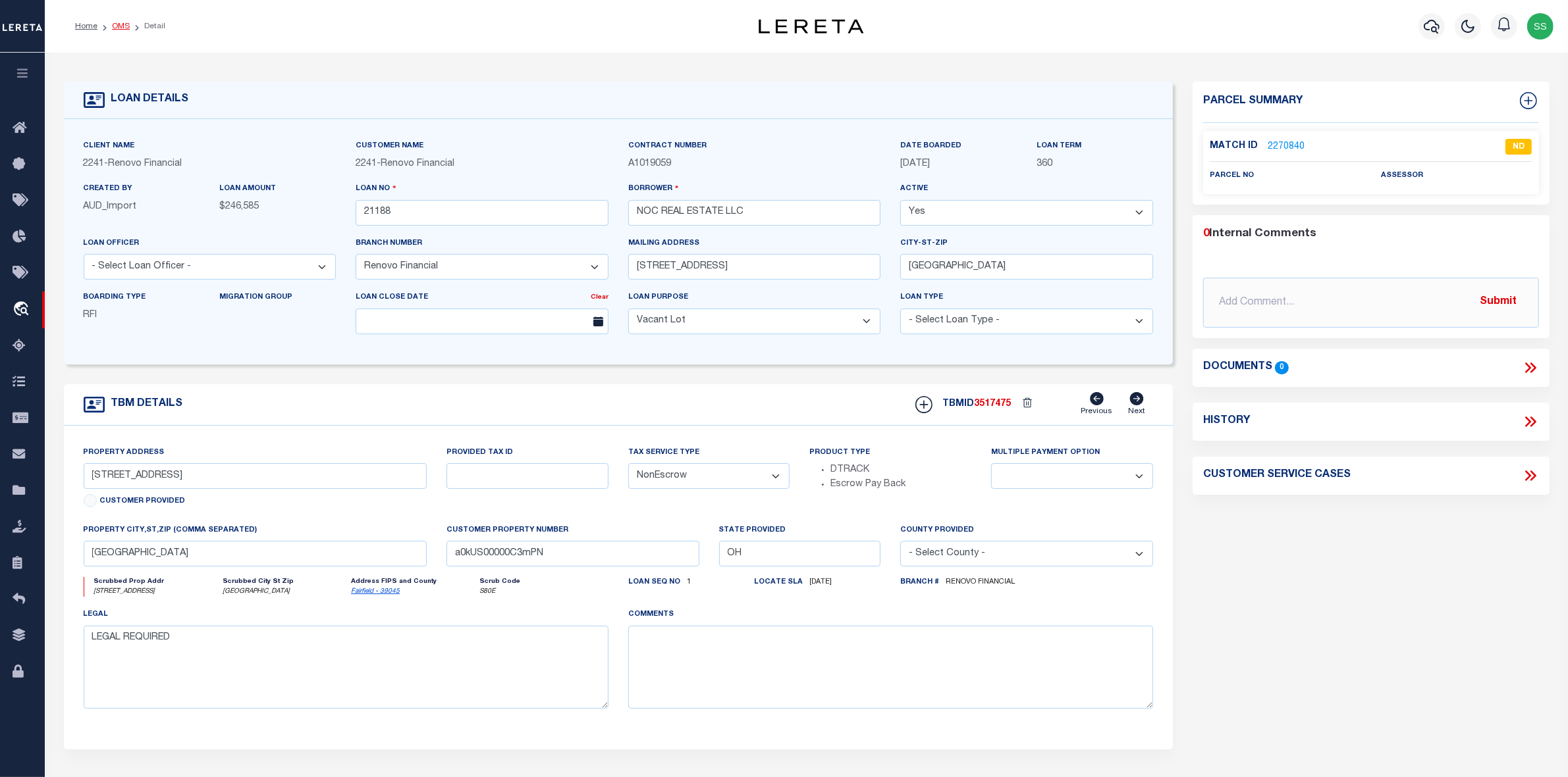
click at [120, 27] on link "OMS" at bounding box center [120, 26] width 18 height 8
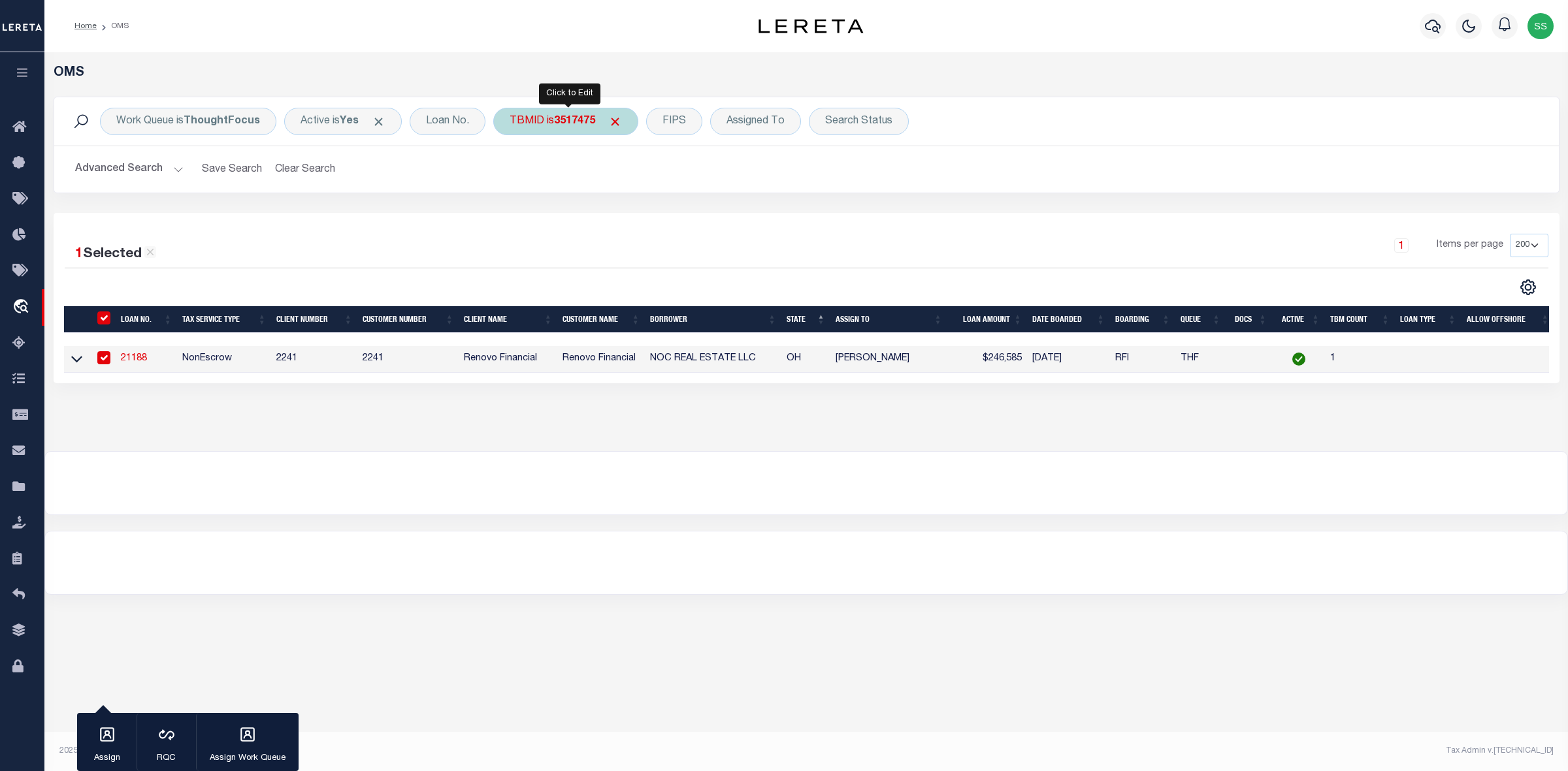
click at [574, 121] on b "3517475" at bounding box center [574, 121] width 42 height 11
click at [569, 180] on input "3517475" at bounding box center [606, 180] width 192 height 25
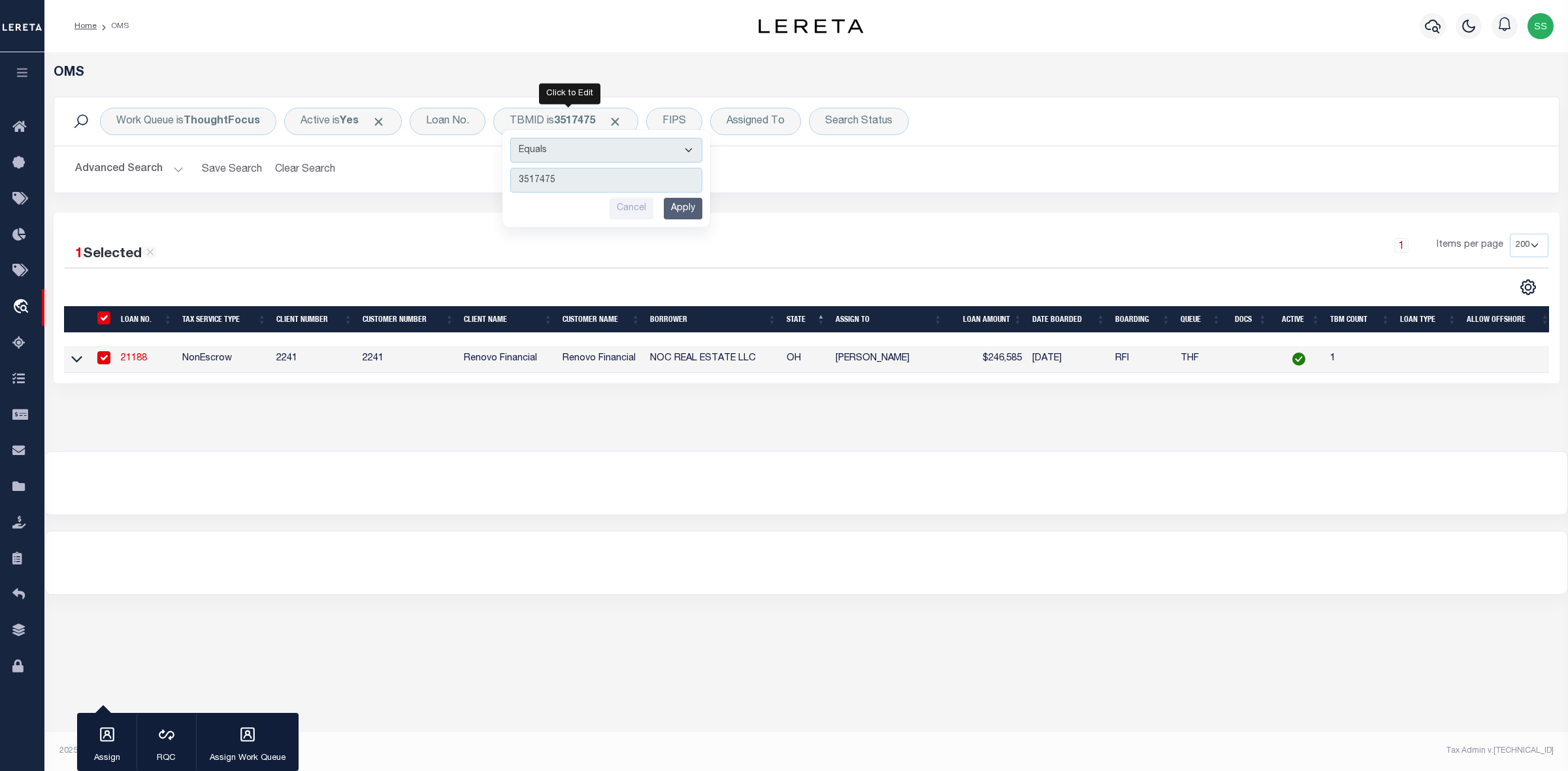
drag, startPoint x: 575, startPoint y: 180, endPoint x: 503, endPoint y: 179, distance: 72.0
click at [503, 179] on div "Work Queue is ThoughtFocus Active is Yes Loan No. TBMID is 3517475 Equals Is No…" at bounding box center [807, 144] width 1506 height 96
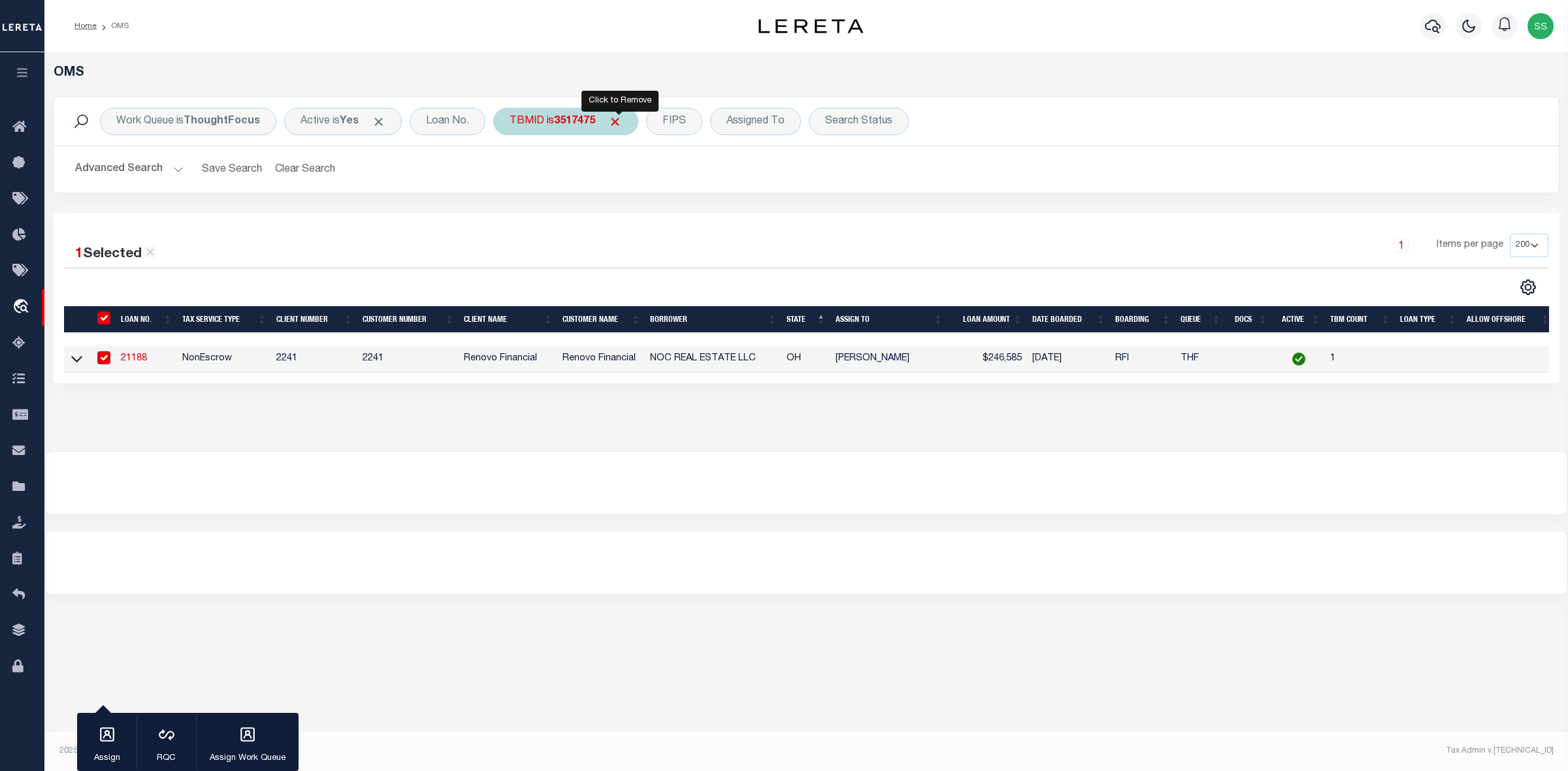
click at [618, 122] on span "Click to Remove" at bounding box center [615, 121] width 14 height 14
click at [535, 123] on div "TBMID" at bounding box center [526, 121] width 67 height 27
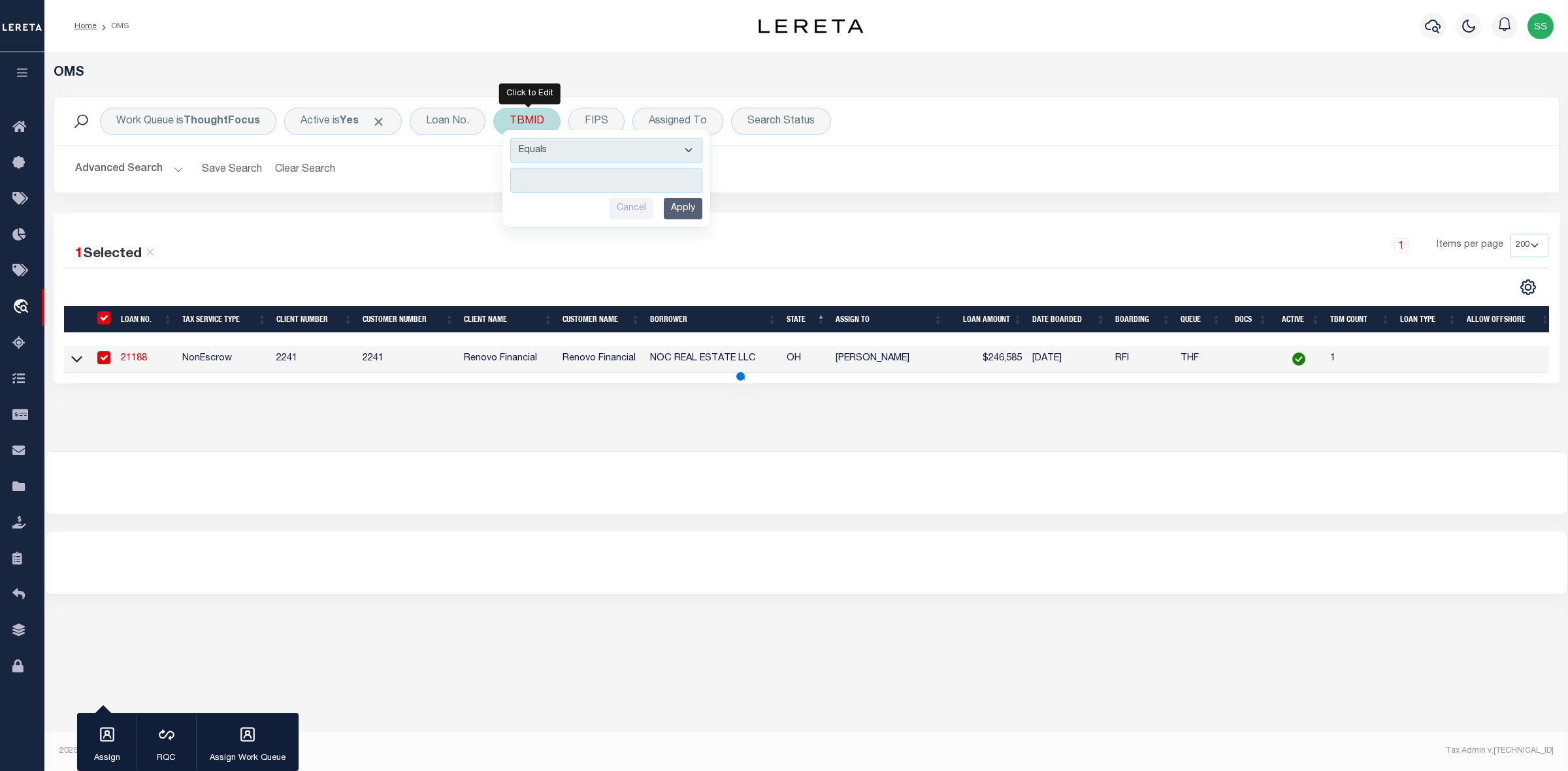
click at [556, 174] on input "number" at bounding box center [606, 180] width 192 height 25
type input "3517478"
click at [683, 211] on input "Apply" at bounding box center [682, 208] width 38 height 22
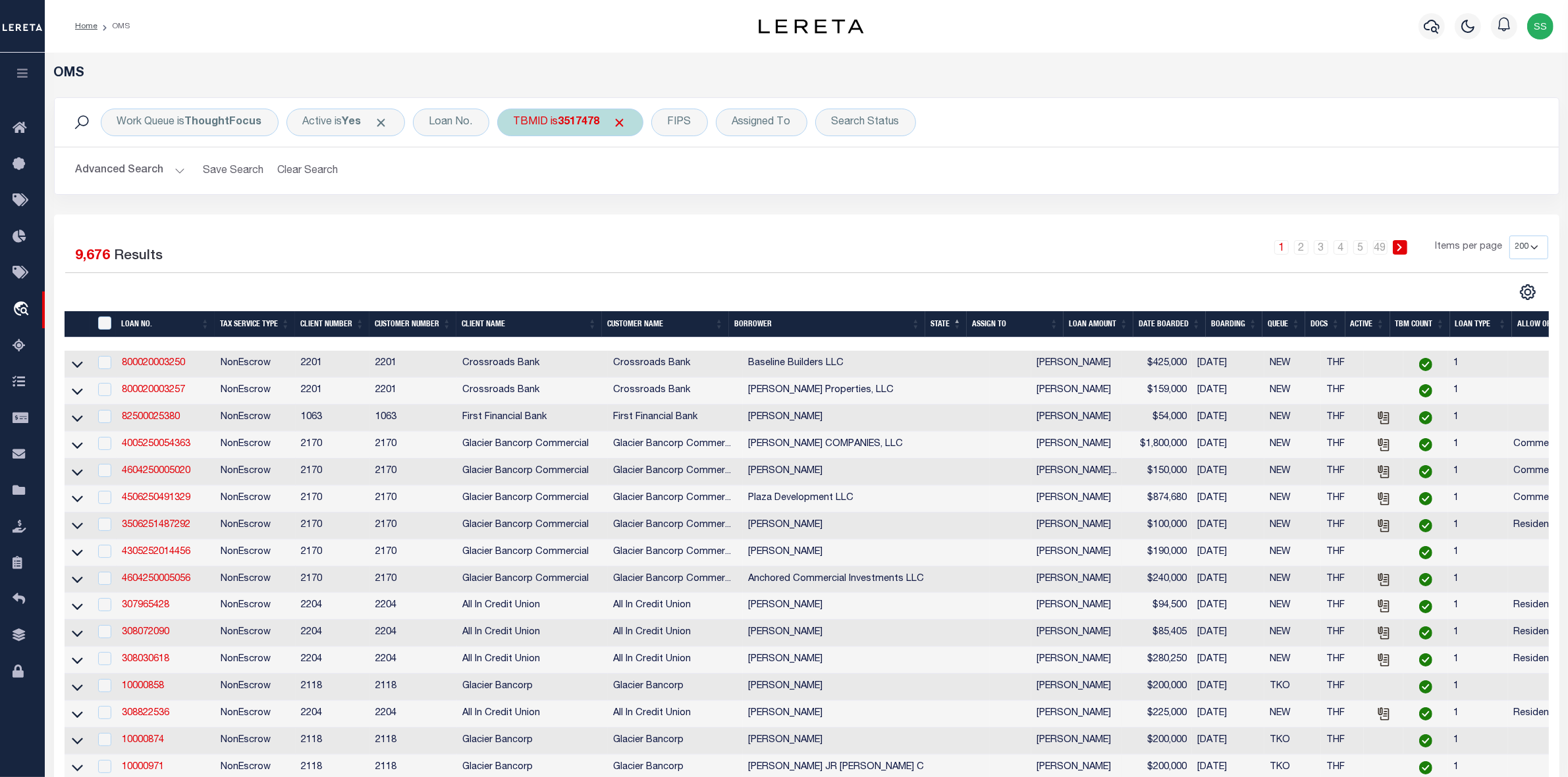
click at [626, 120] on span "Click to Remove" at bounding box center [620, 122] width 14 height 14
click at [536, 122] on div "TBMID" at bounding box center [530, 122] width 68 height 28
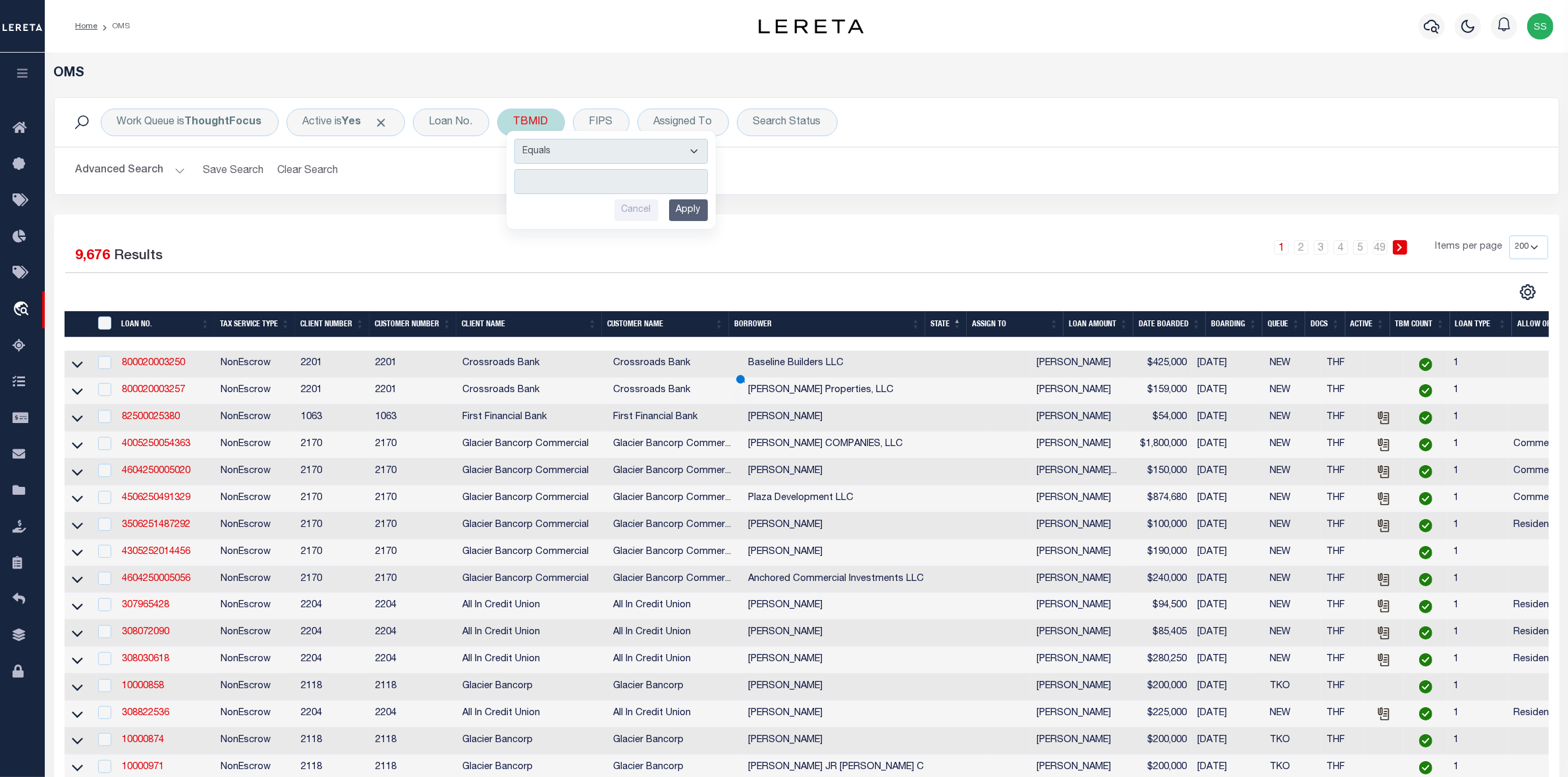
click at [564, 176] on input "number" at bounding box center [611, 181] width 193 height 25
type input "3517478"
click at [697, 211] on input "Apply" at bounding box center [688, 210] width 38 height 22
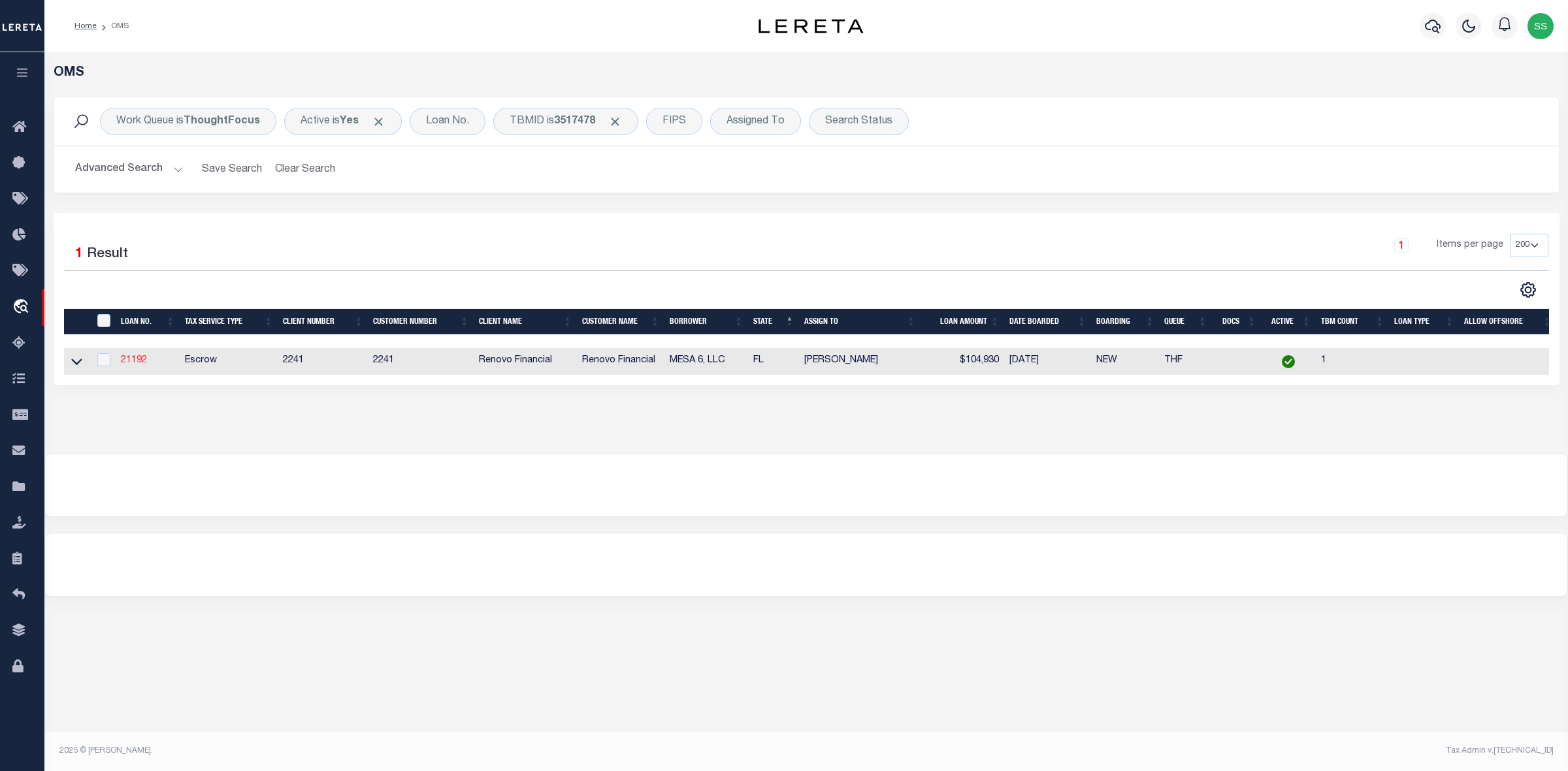
click at [131, 361] on link "21192" at bounding box center [134, 360] width 26 height 9
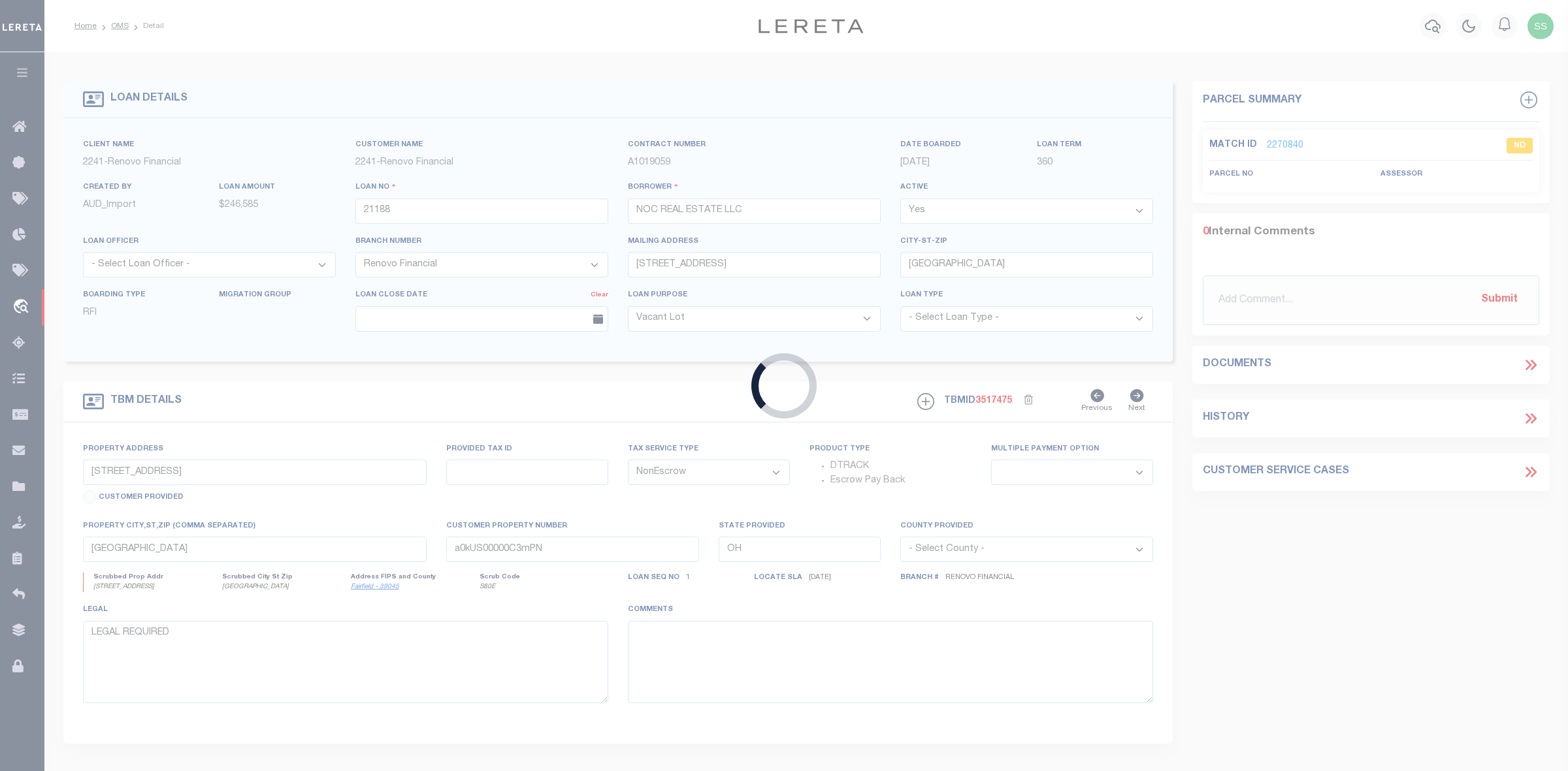
type input "21192"
type input "MESA 6, LLC"
type input "[STREET_ADDRESS]"
type input "Glencoe IL 60022"
select select "Escrow"
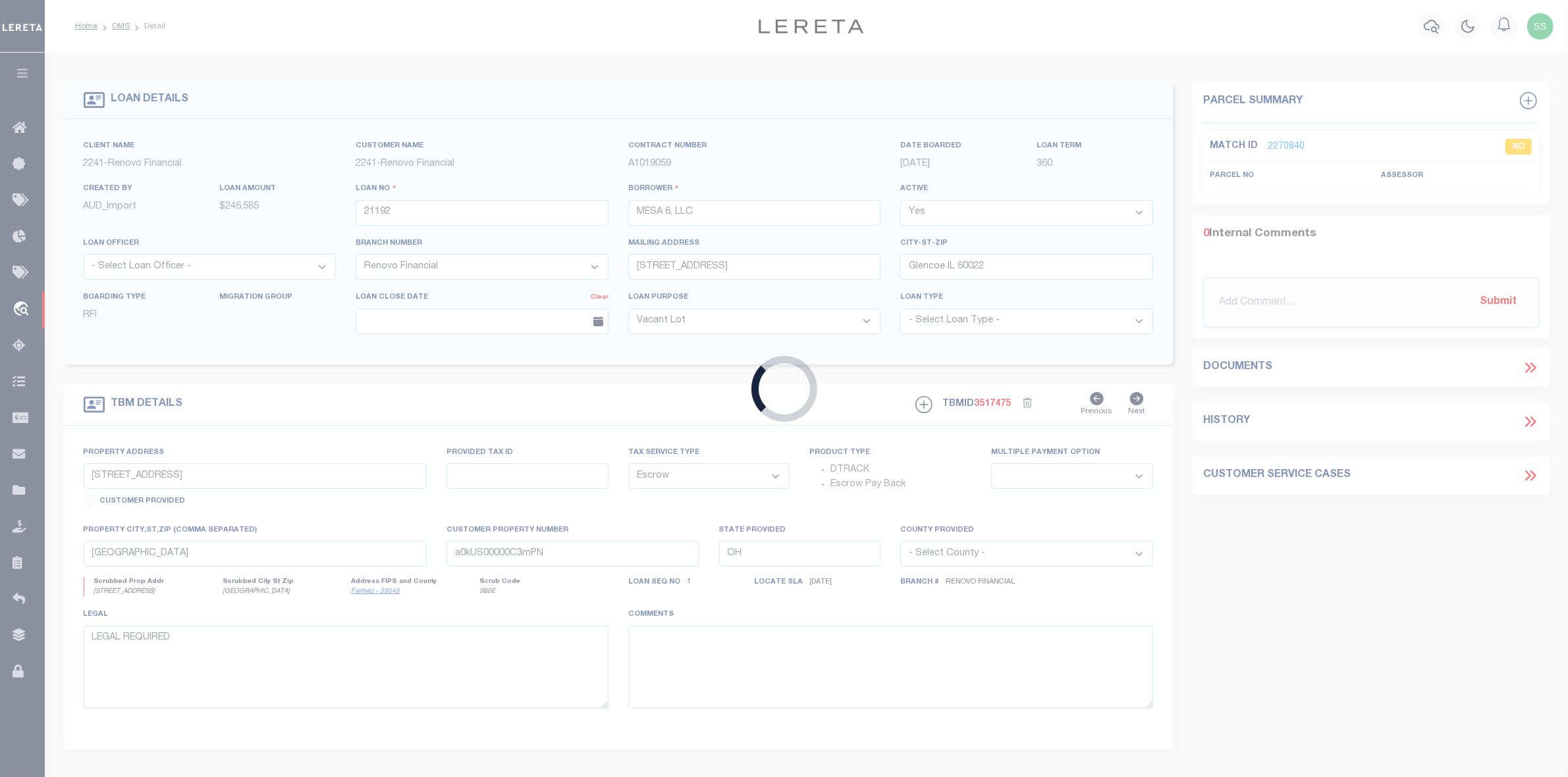
type input "[STREET_ADDRESS]"
select select
type input "[GEOGRAPHIC_DATA]"
type input "a0kUS00000DlmeP"
type input "FL"
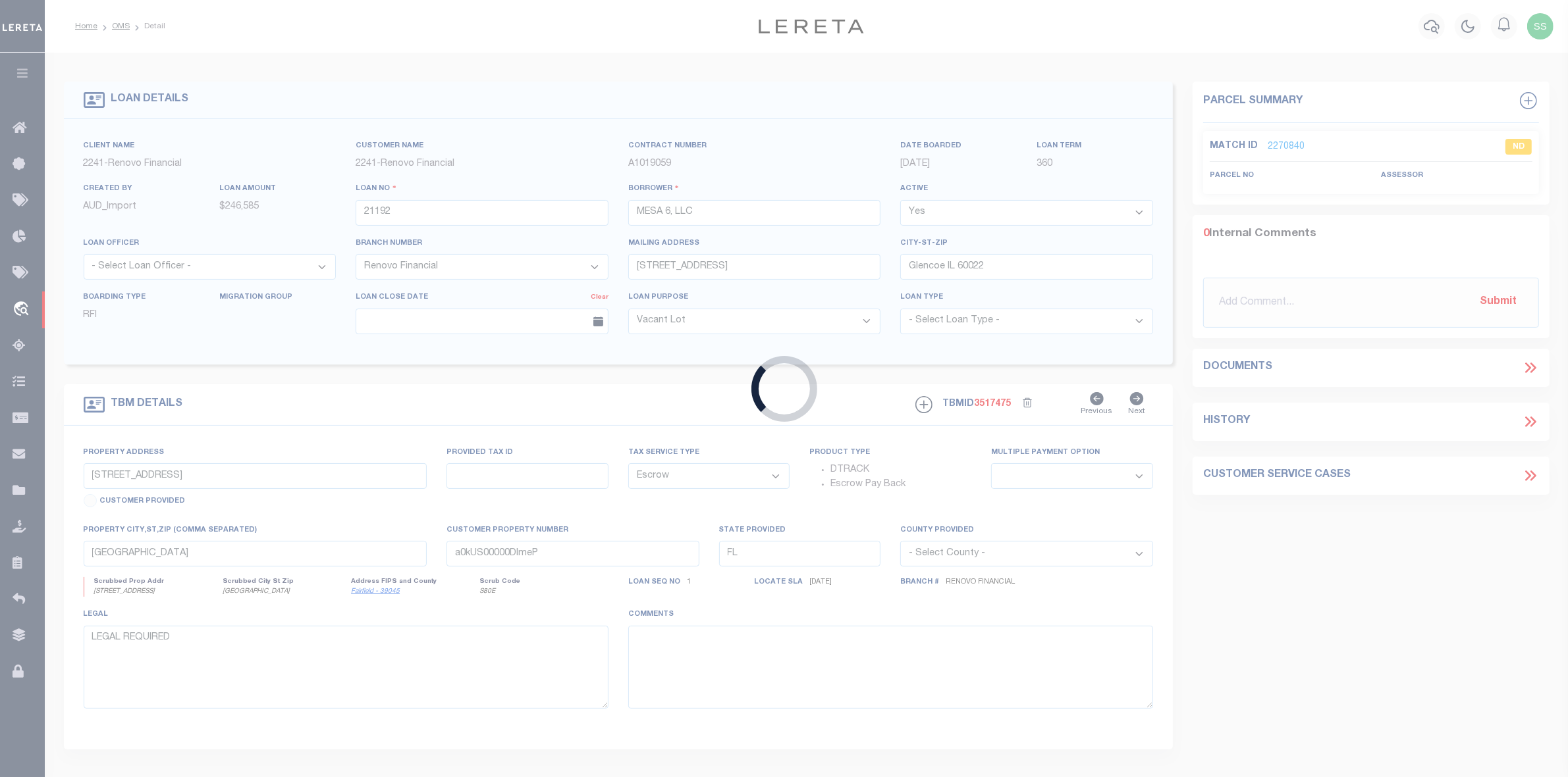
select select
select select "25066"
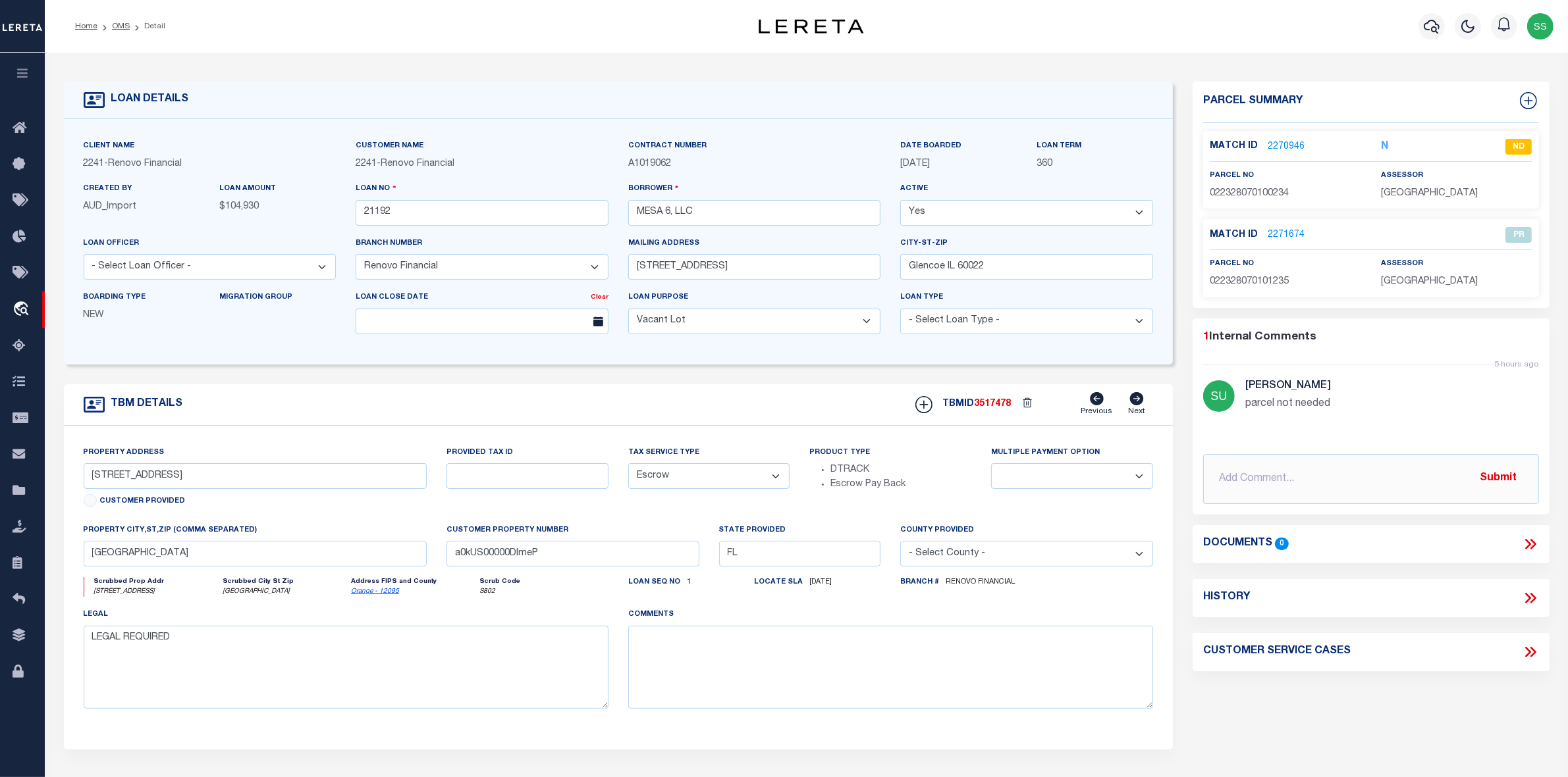
click at [1281, 146] on link "2270946" at bounding box center [1286, 147] width 37 height 14
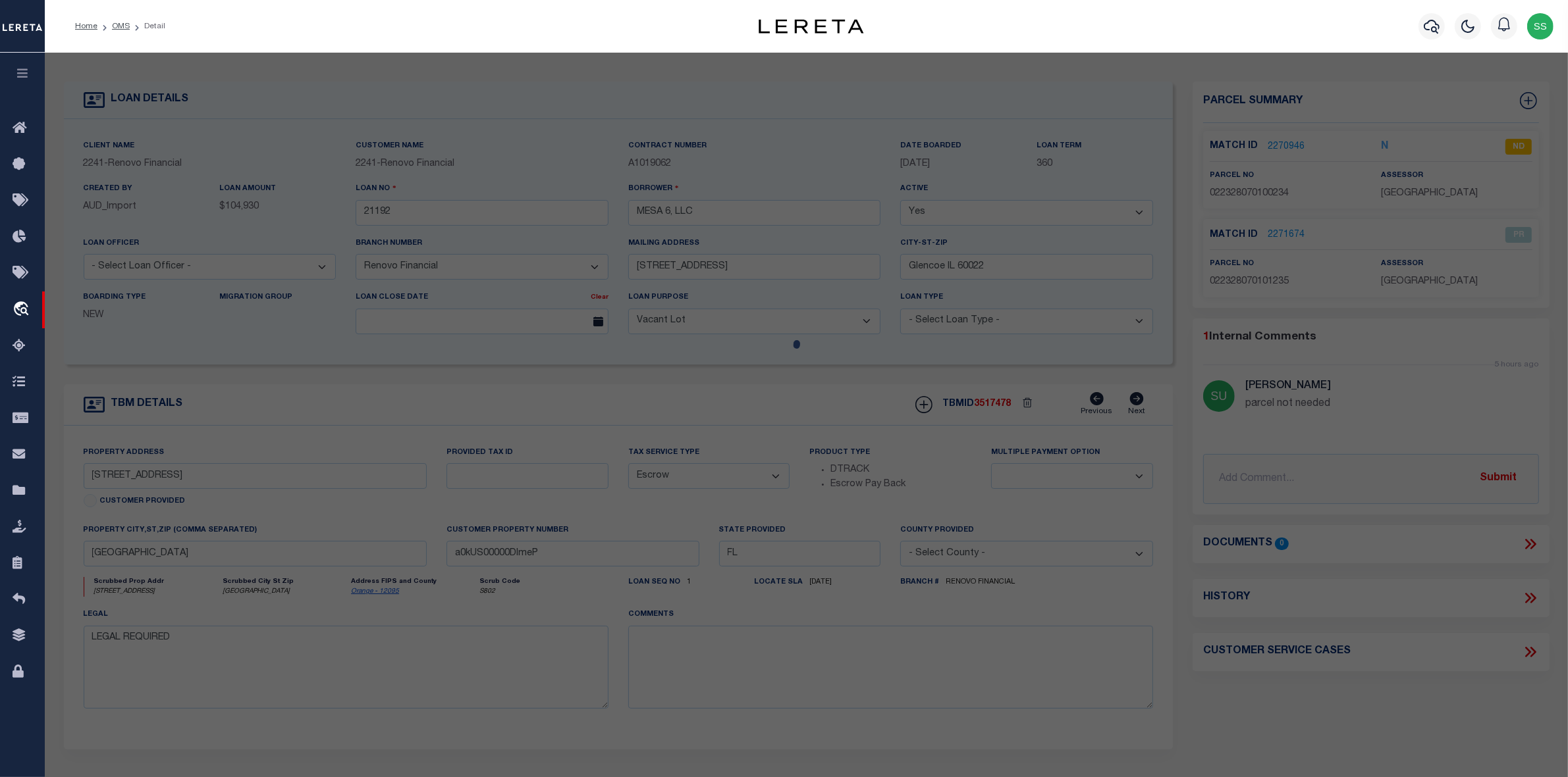
select select "AS"
checkbox input "false"
select select "ND"
select select "099"
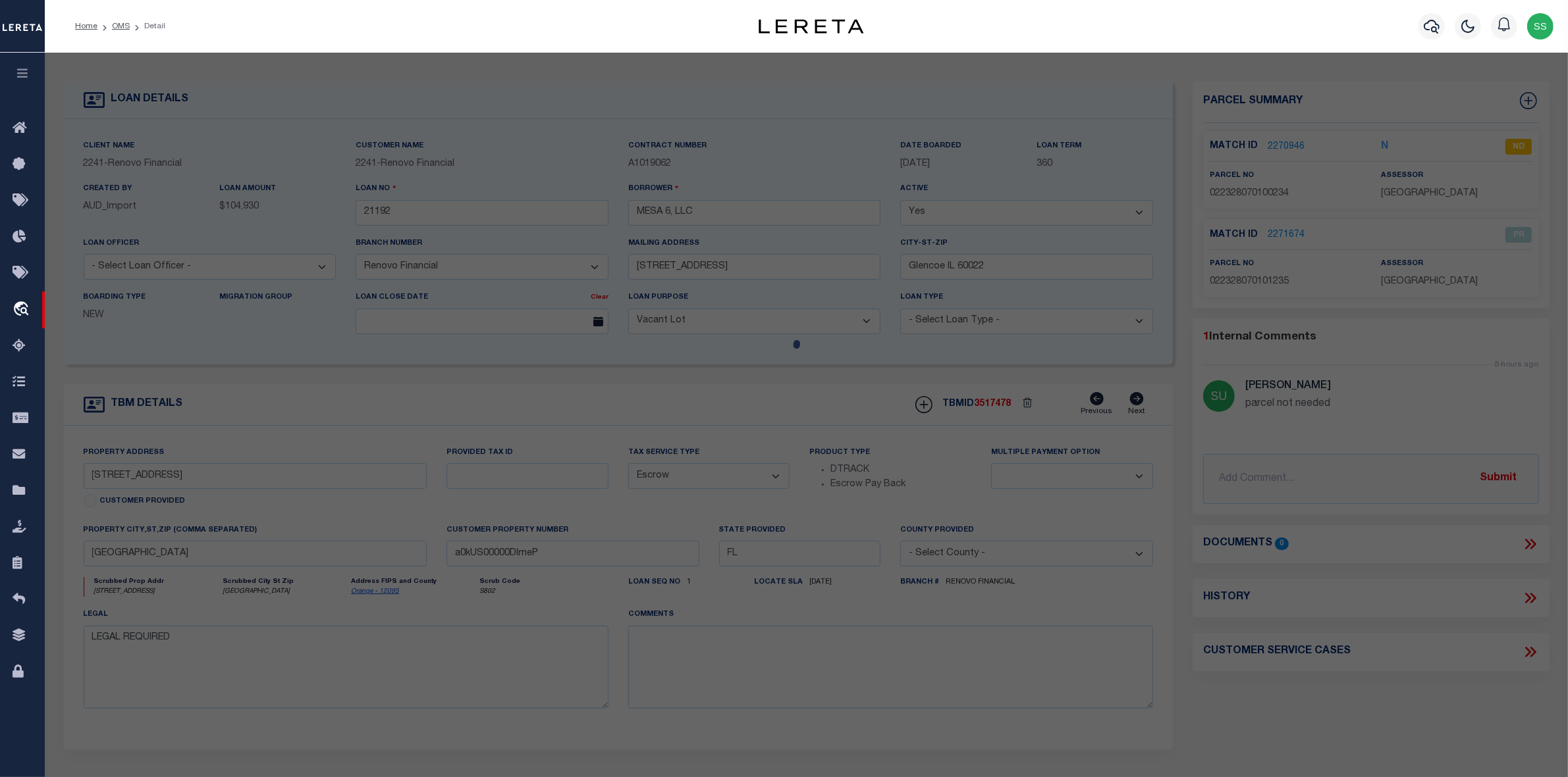
type input "GUENOVA,DENITZA"
select select "ATL"
select select "ADD"
type input "[STREET_ADDRESS]"
type input "[GEOGRAPHIC_DATA], FL 32835"
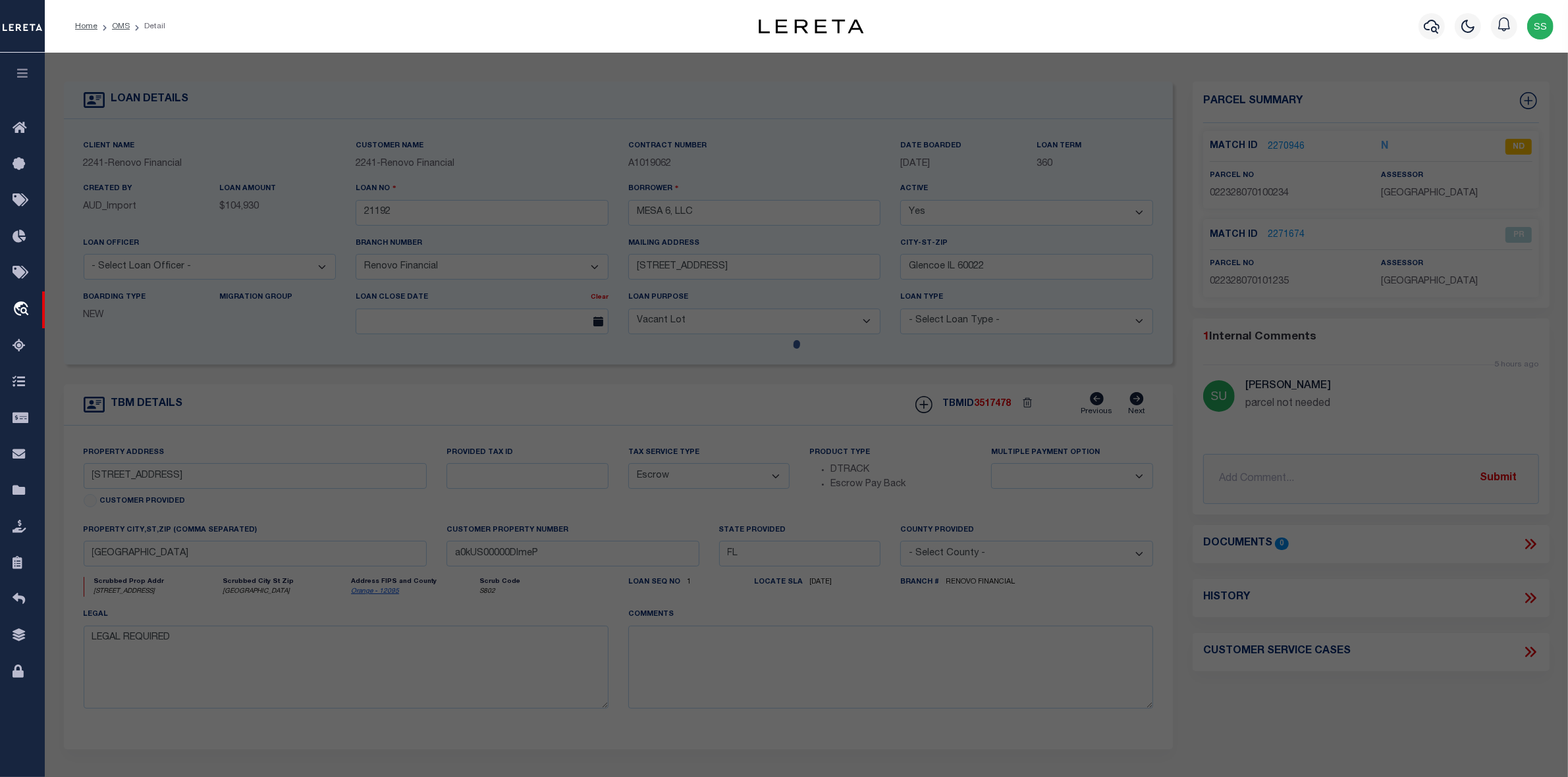
type textarea "BERMUDA DUNES PRIVATE RESIDENCES CONDOMINIUM 8549/0190 UNIT 234"
type textarea "LEGAL REQUIRED"
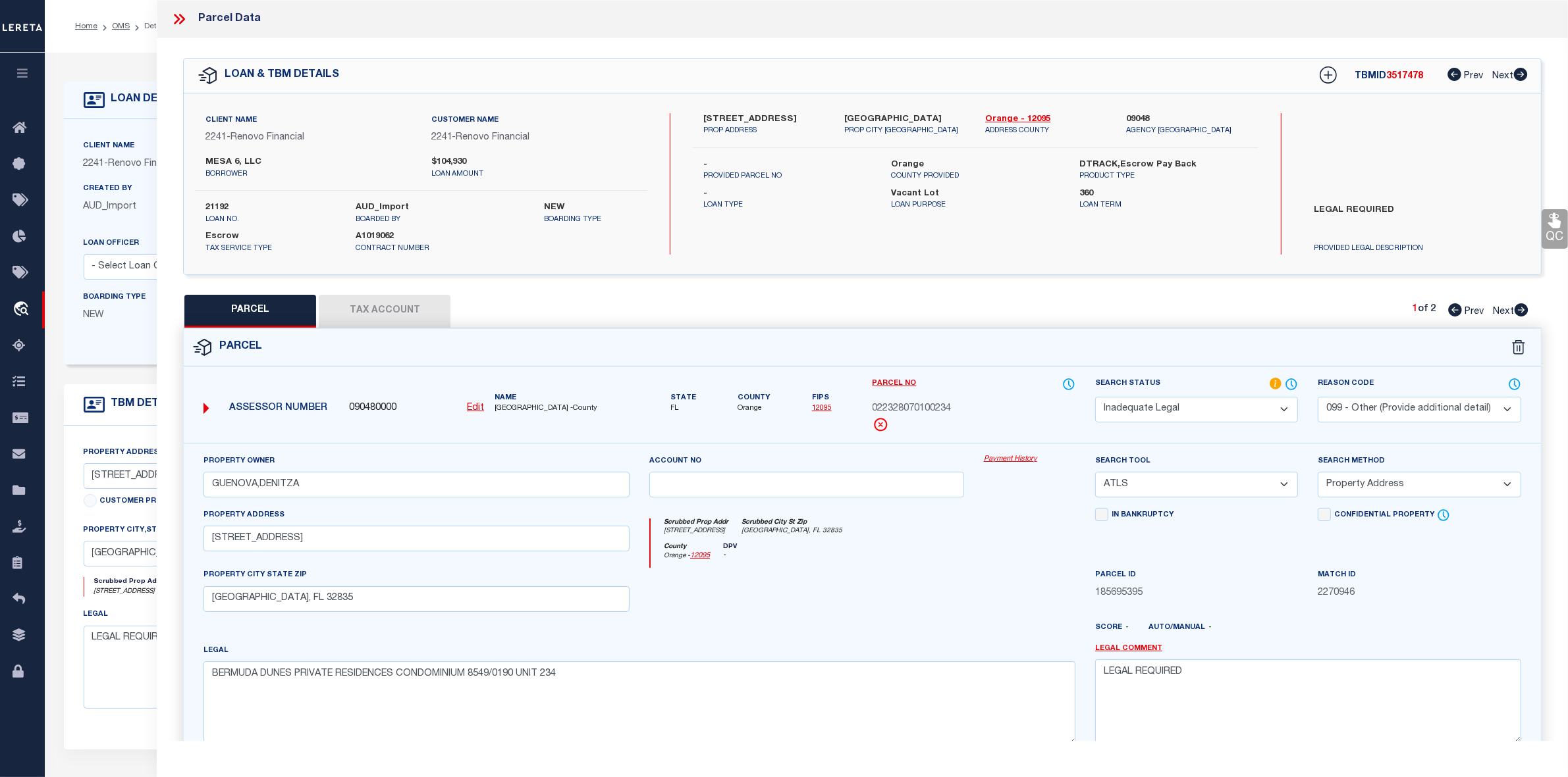
click at [178, 15] on icon at bounding box center [179, 19] width 17 height 17
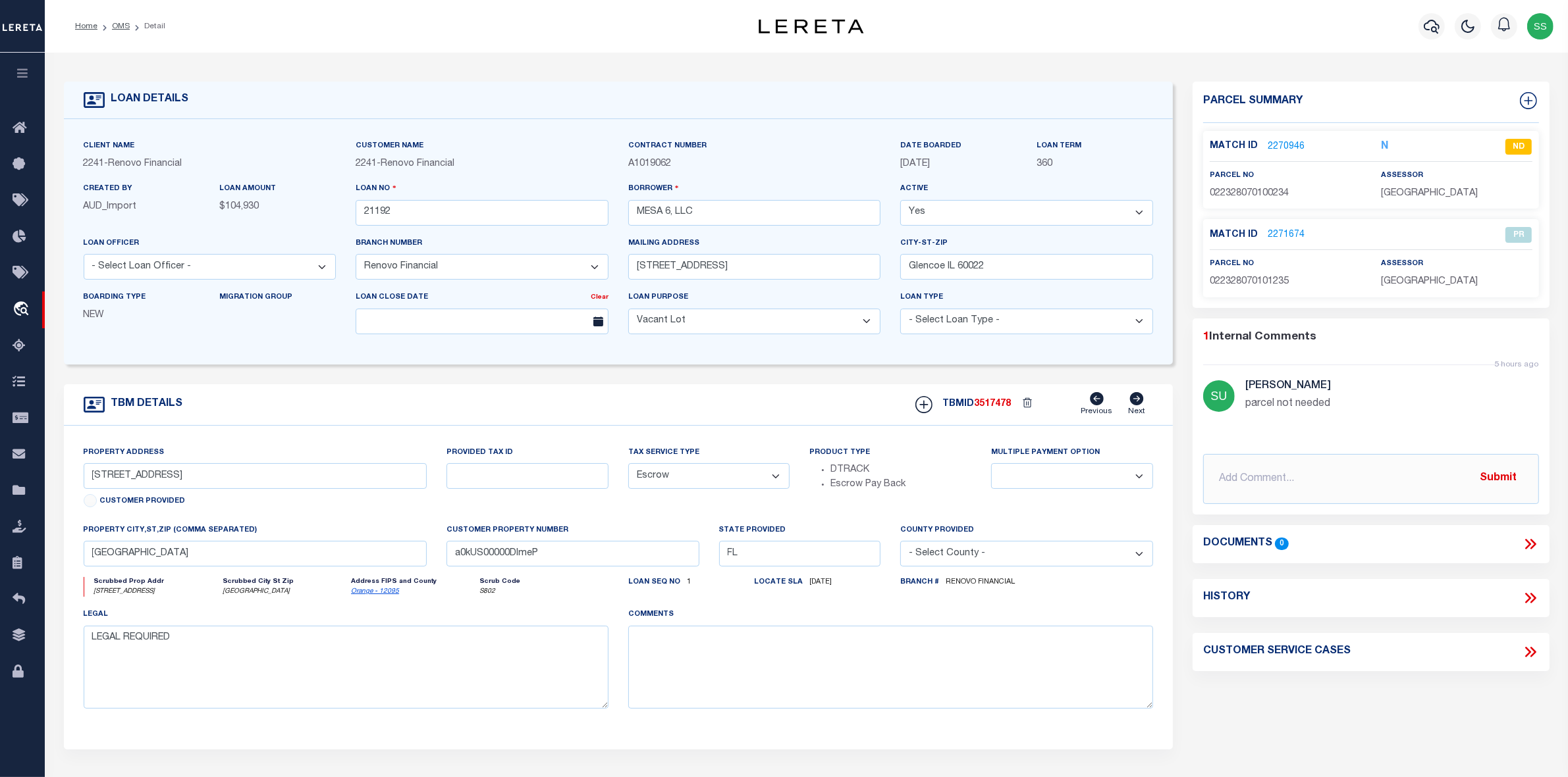
click at [120, 20] on li "OMS" at bounding box center [113, 26] width 33 height 12
click at [119, 24] on link "OMS" at bounding box center [120, 26] width 18 height 8
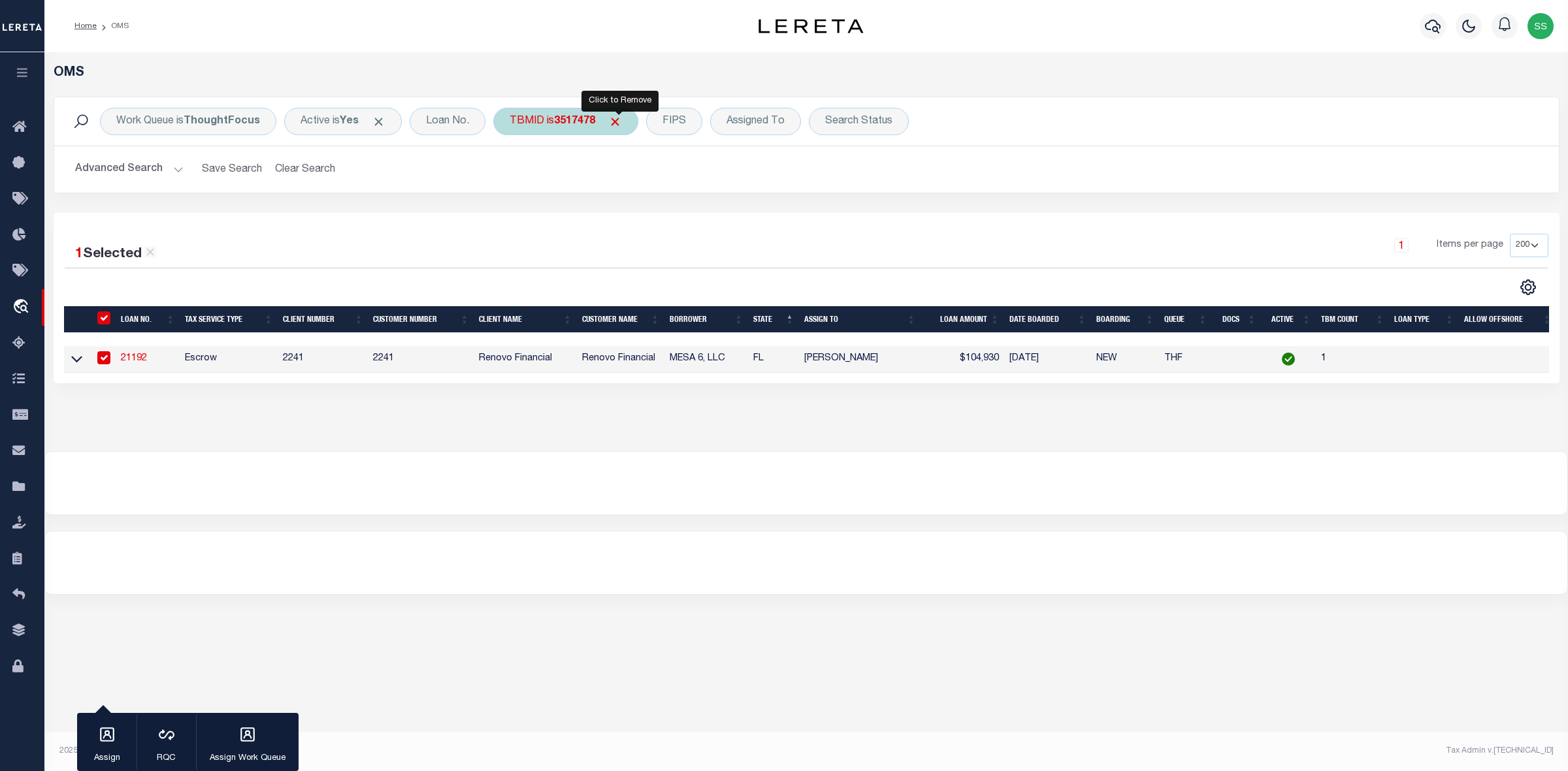
click at [612, 121] on span "Click to Remove" at bounding box center [615, 121] width 14 height 14
